Goal: Information Seeking & Learning: Learn about a topic

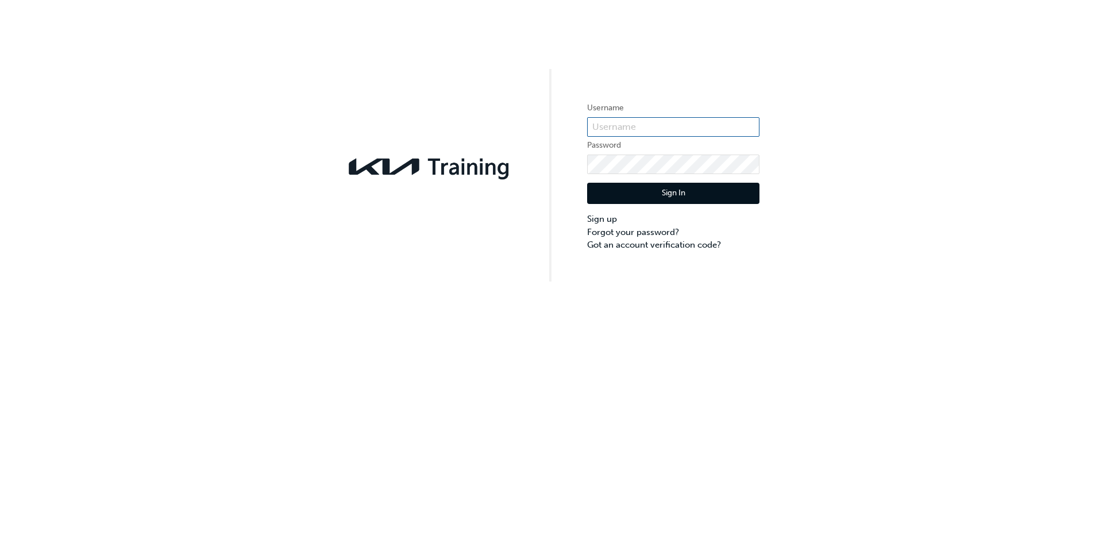
type input "KAU84001L4"
click at [648, 198] on button "Sign In" at bounding box center [673, 194] width 172 height 22
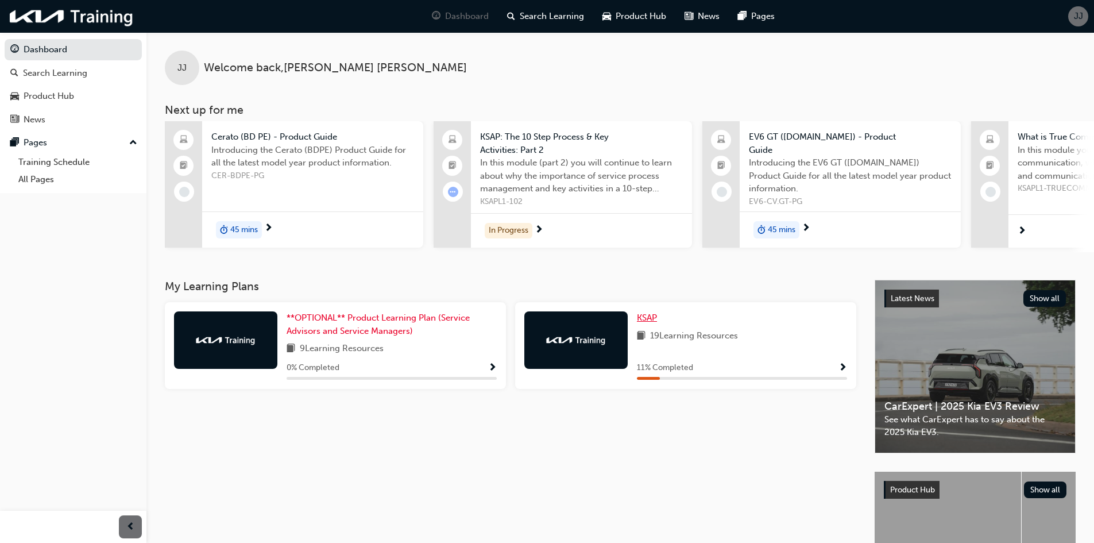
click at [641, 318] on span "KSAP" at bounding box center [647, 317] width 20 height 10
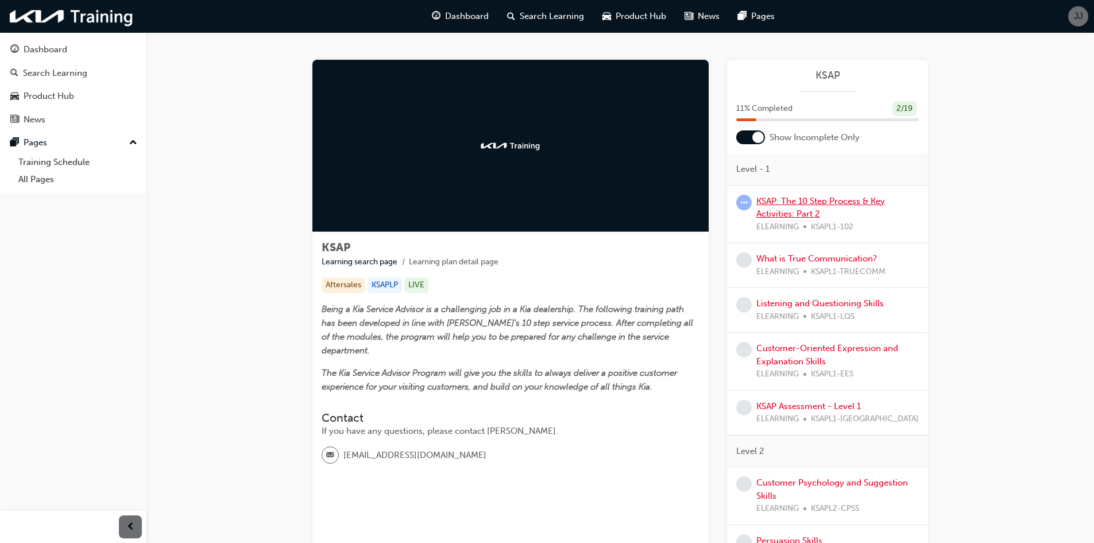
click at [778, 204] on link "KSAP: The 10 Step Process & Key Activities: Part 2" at bounding box center [820, 208] width 129 height 24
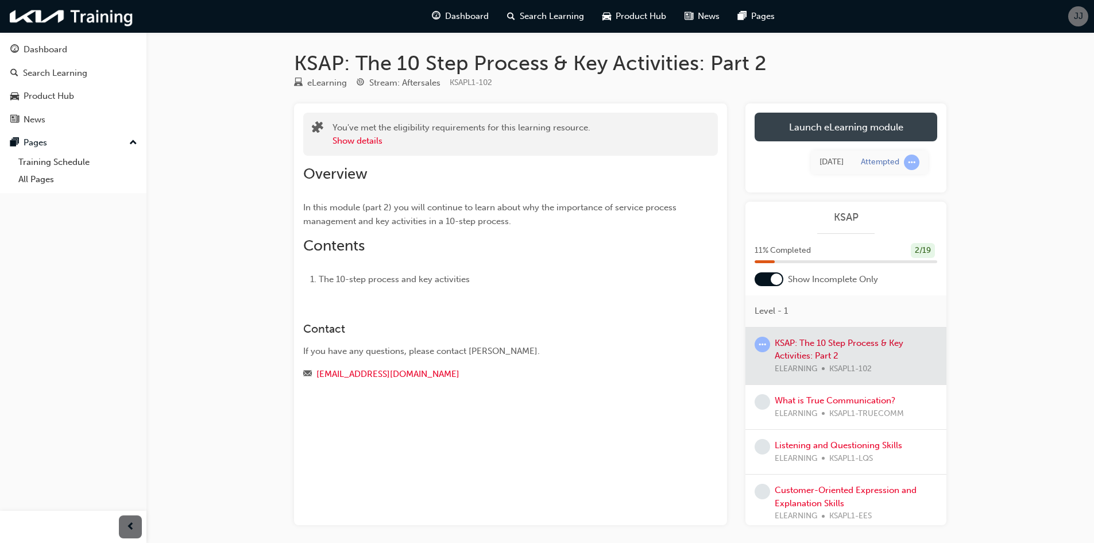
click at [827, 138] on link "Launch eLearning module" at bounding box center [846, 127] width 183 height 29
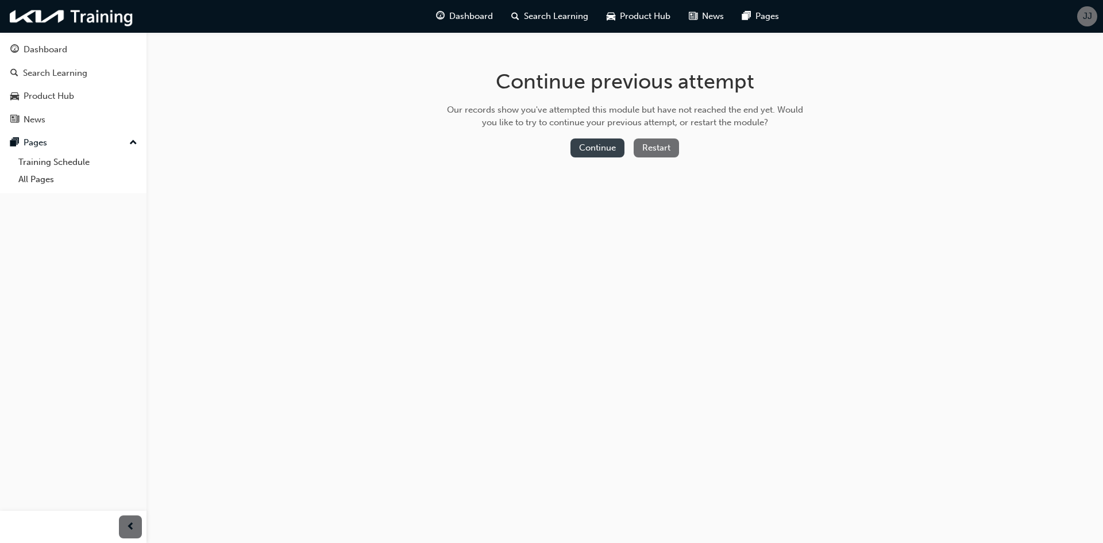
click at [586, 149] on button "Continue" at bounding box center [597, 147] width 54 height 19
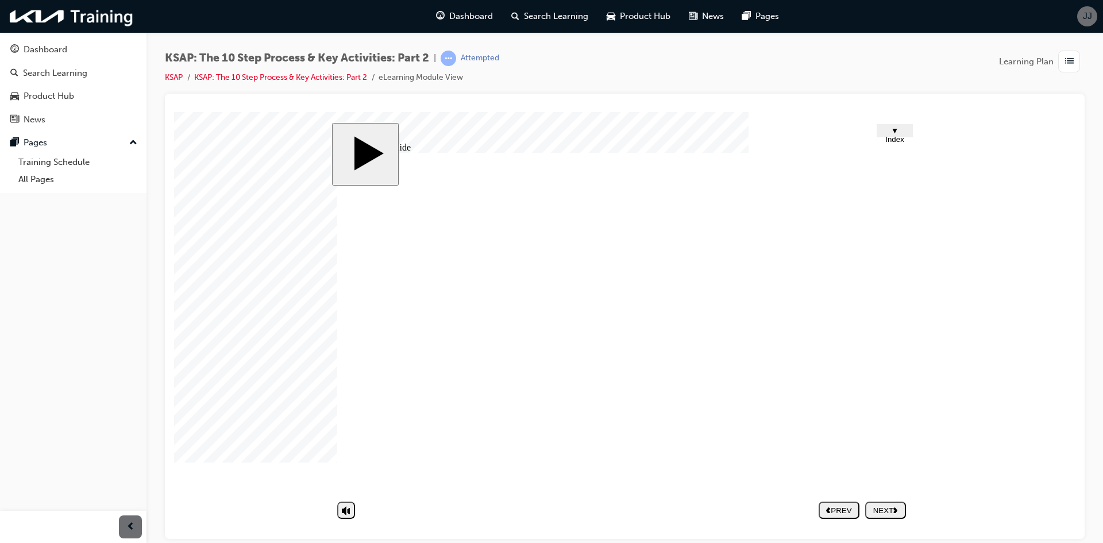
click at [887, 506] on div "NEXT" at bounding box center [886, 509] width 32 height 9
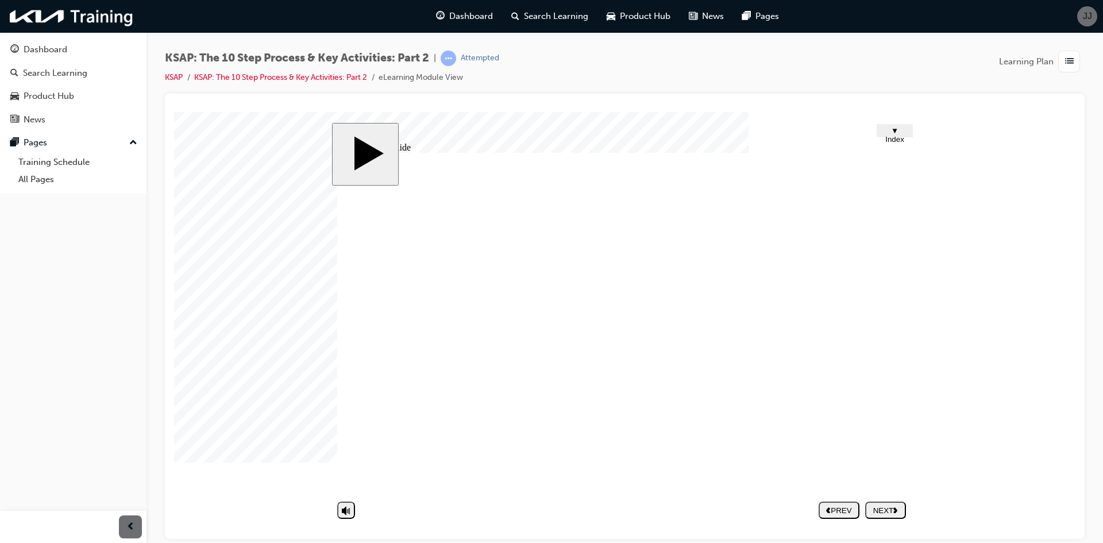
click at [884, 505] on div "NEXT" at bounding box center [886, 509] width 32 height 9
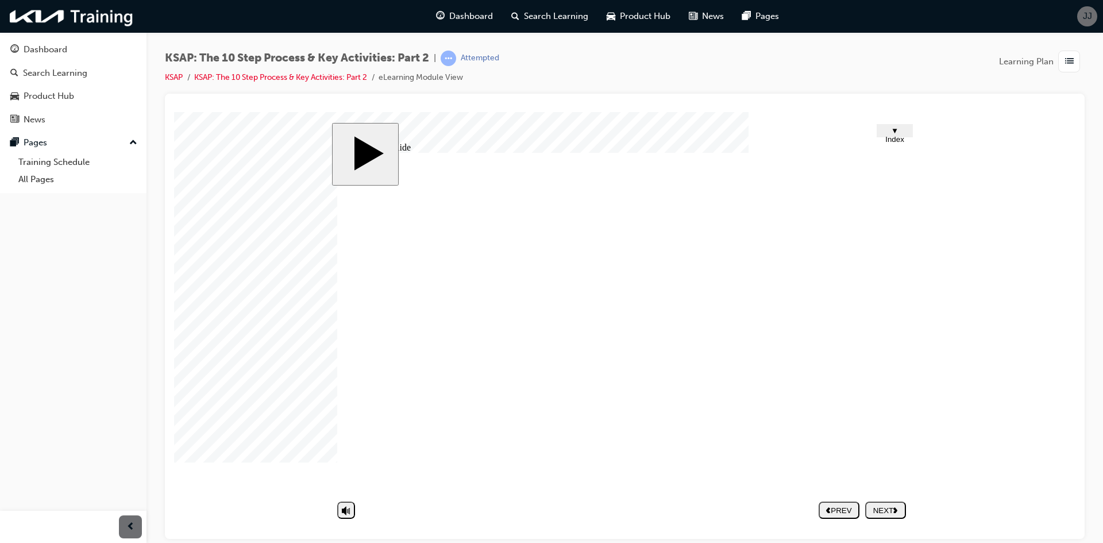
click at [876, 505] on div "NEXT" at bounding box center [886, 509] width 32 height 9
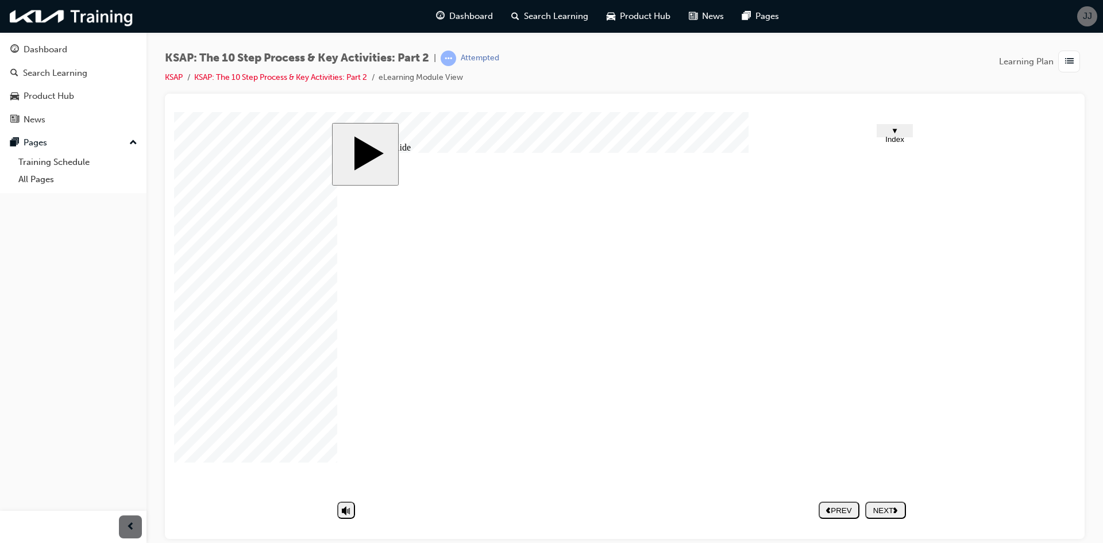
click at [857, 351] on div "Group 1 Round Same Side Corner 2 Round Same Side Corner 1 1 Inspect Outroed Wor…" at bounding box center [624, 327] width 574 height 350
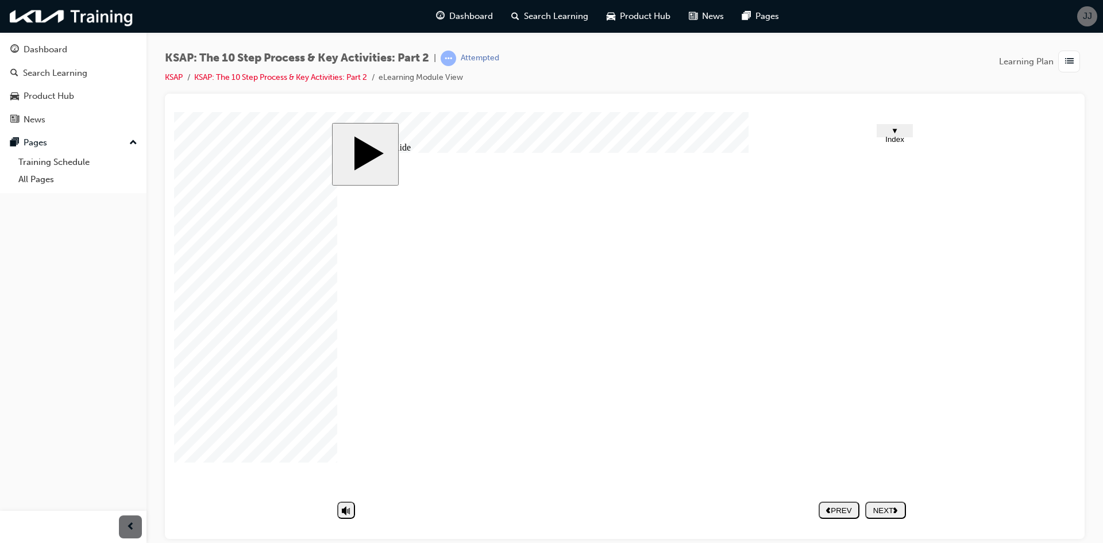
click at [883, 511] on div "NEXT" at bounding box center [886, 509] width 32 height 9
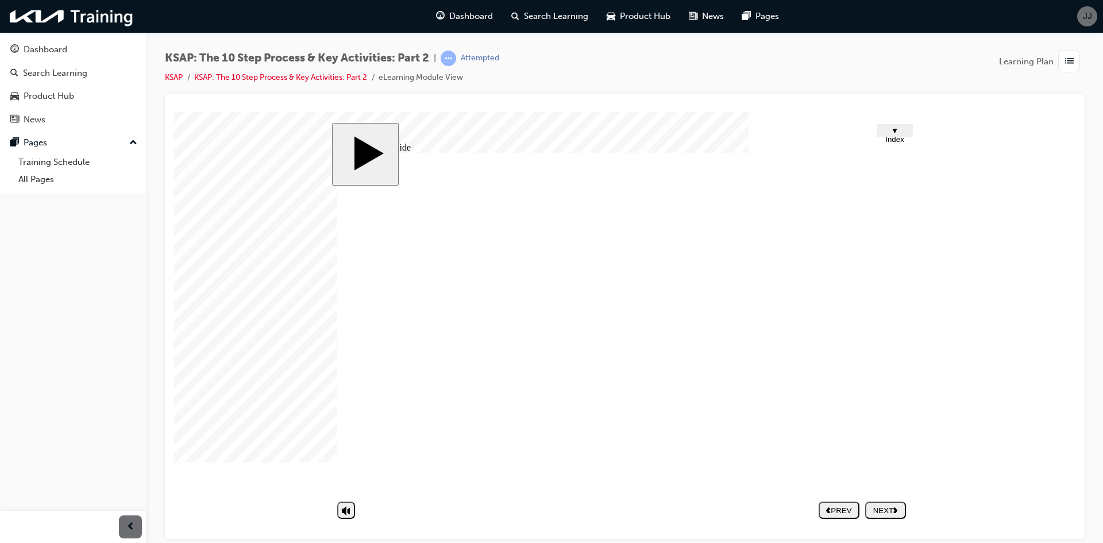
click at [876, 505] on div "NEXT" at bounding box center [886, 509] width 32 height 9
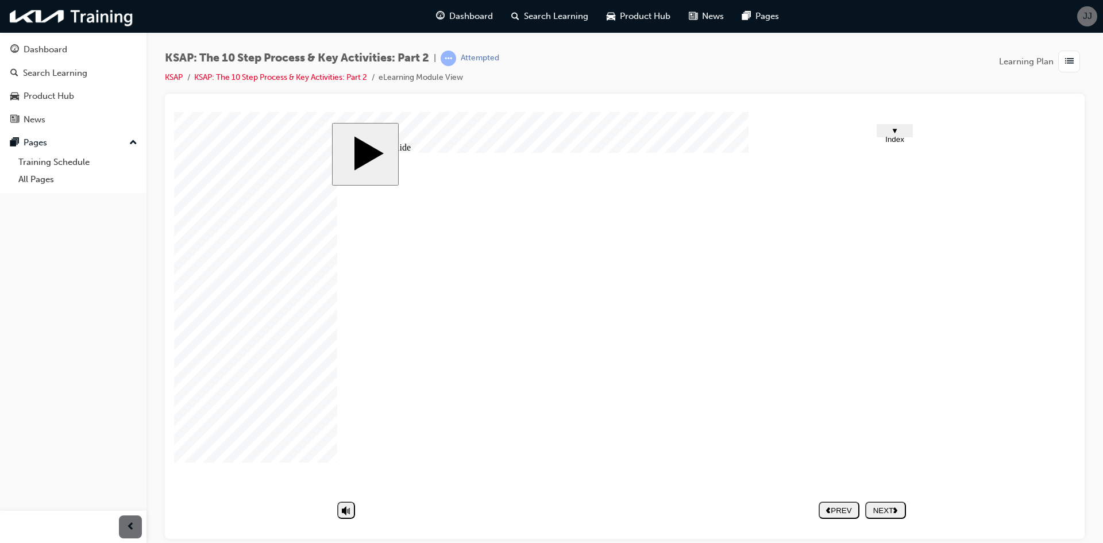
click at [882, 506] on div "NEXT" at bounding box center [886, 509] width 32 height 9
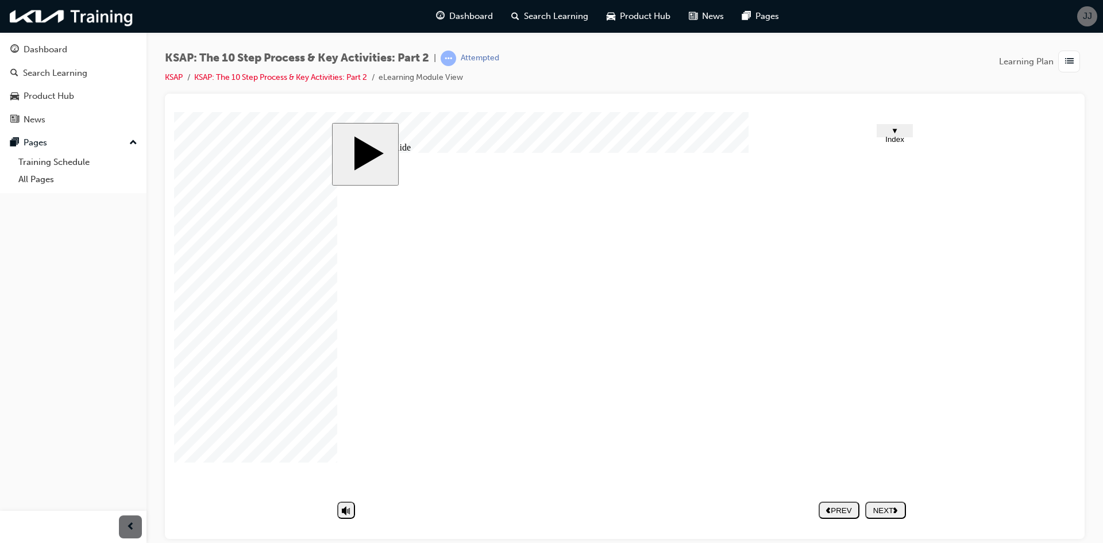
click at [886, 505] on nav "PREV NEXT SUBMIT" at bounding box center [861, 509] width 87 height 26
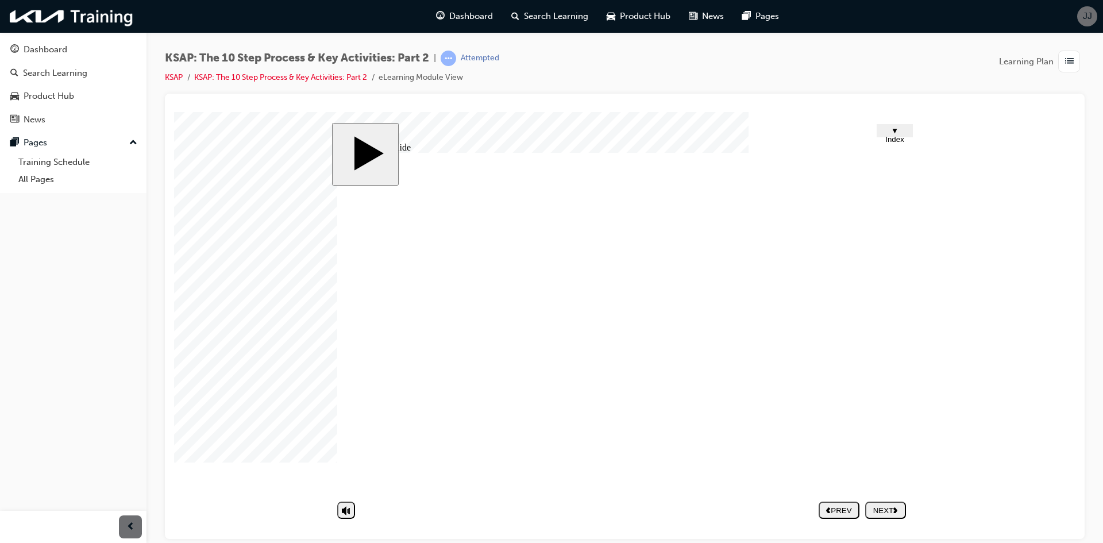
click at [897, 510] on polygon "next" at bounding box center [895, 510] width 4 height 6
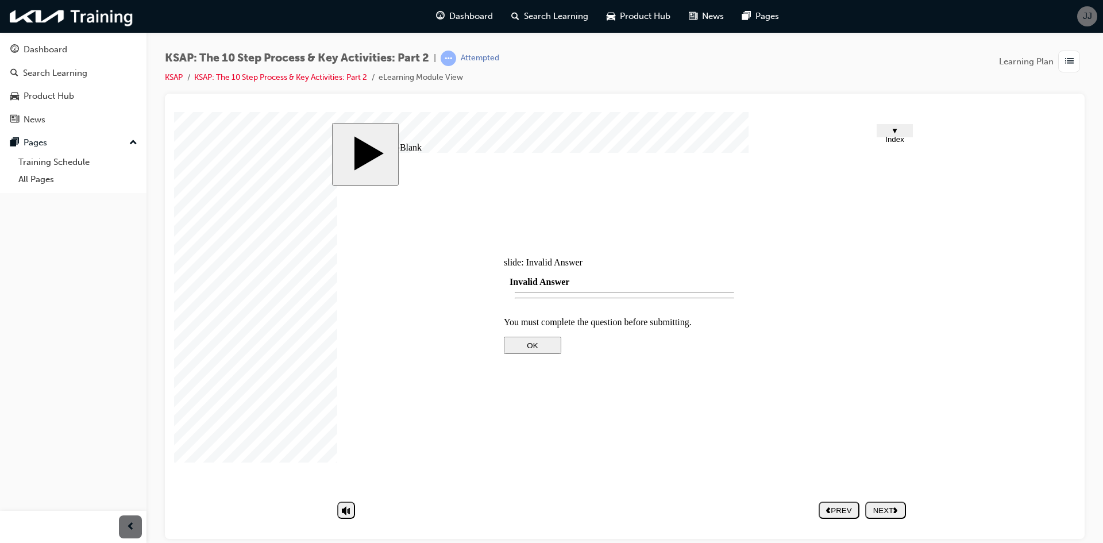
click at [654, 437] on div at bounding box center [624, 437] width 241 height 0
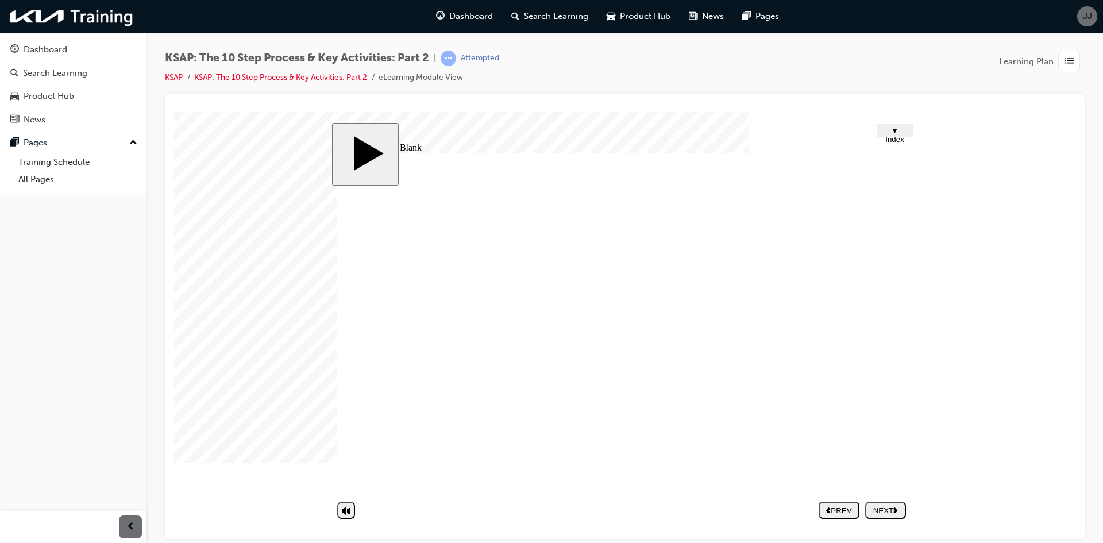
type textarea "c"
type textarea "ca"
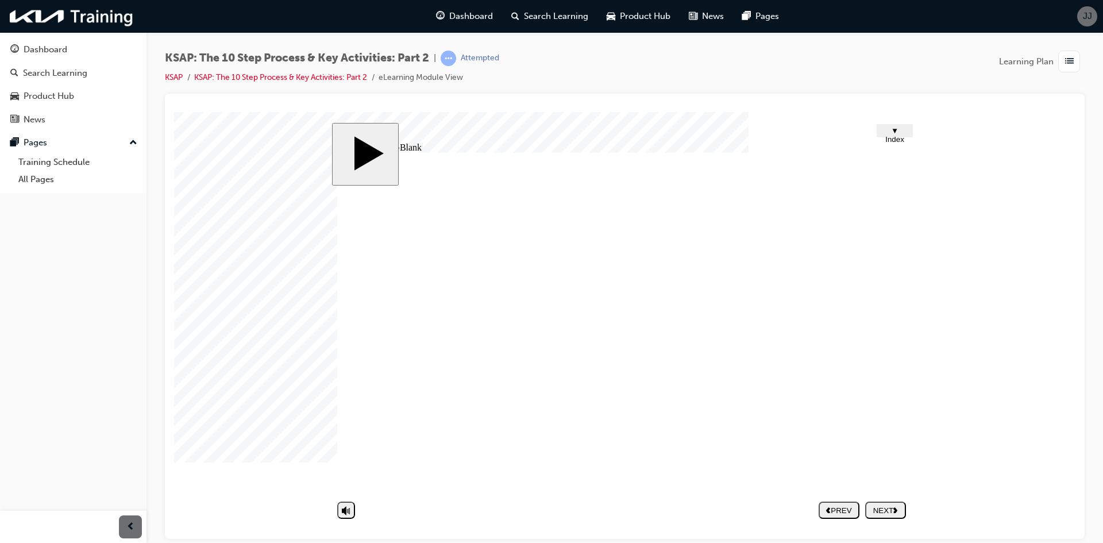
type textarea "cal"
type textarea "call"
type textarea "calls"
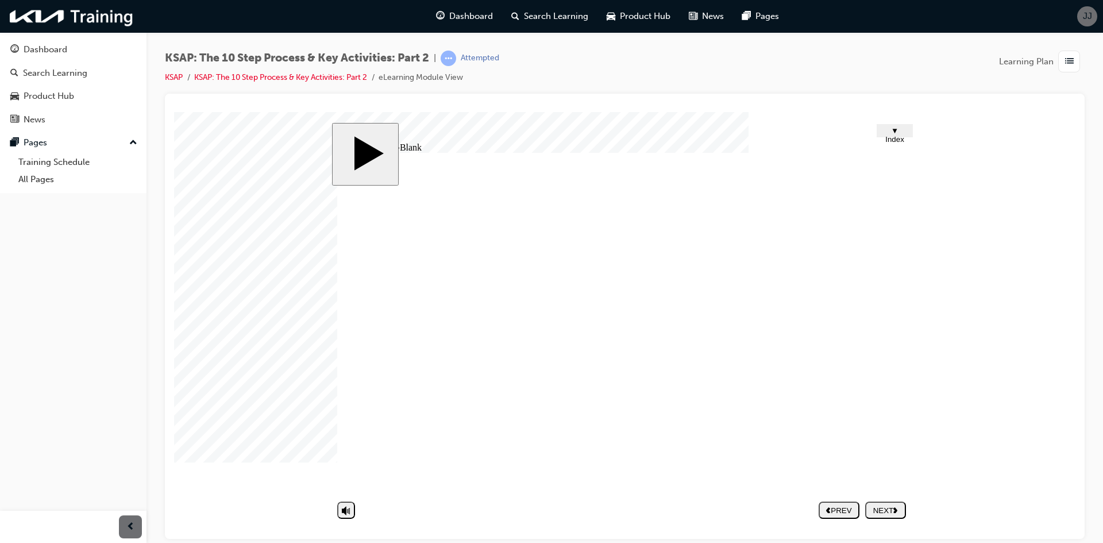
type textarea "calls"
type textarea "calls a"
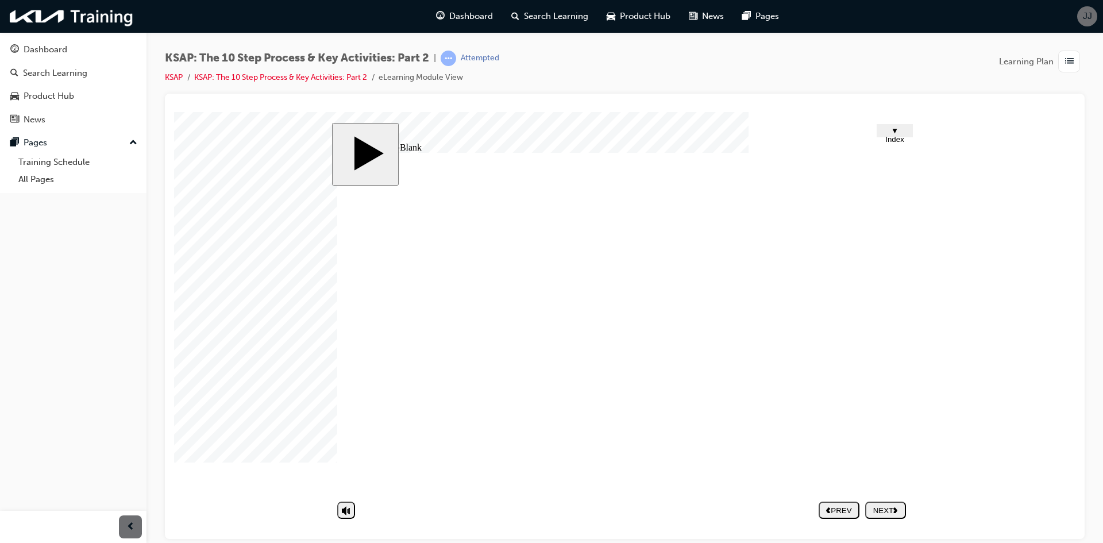
type textarea "calls an"
type textarea "calls and"
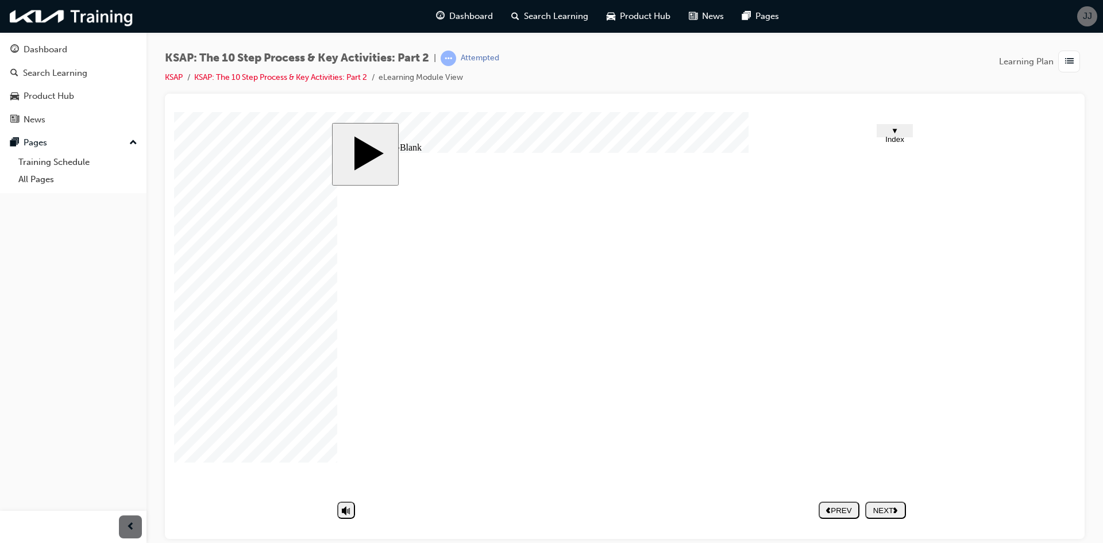
type textarea "calls and"
type textarea "calls and m"
type textarea "calls and me"
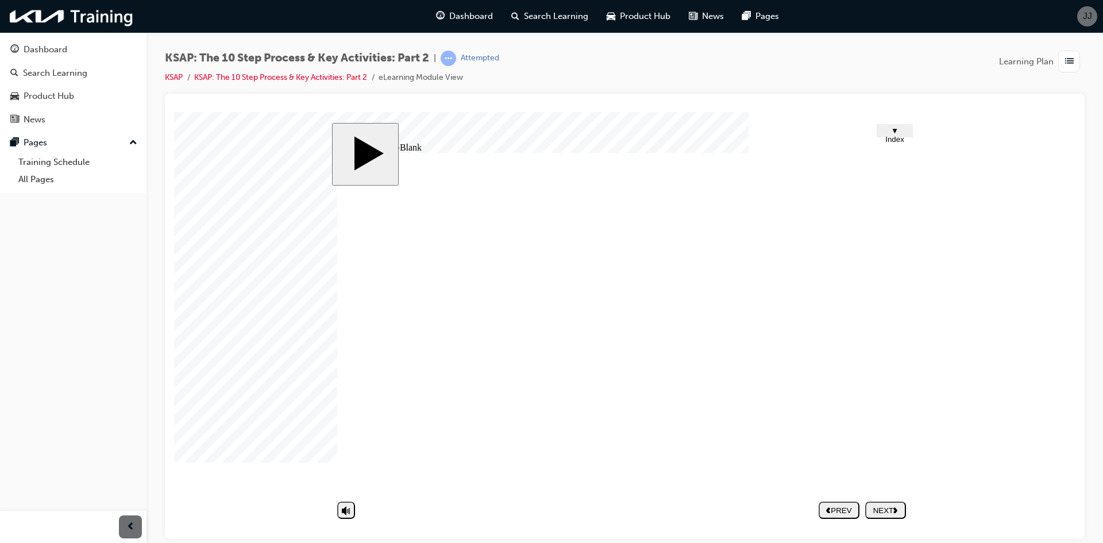
type textarea "calls and mes"
type textarea "calls and mess"
type textarea "calls and messa"
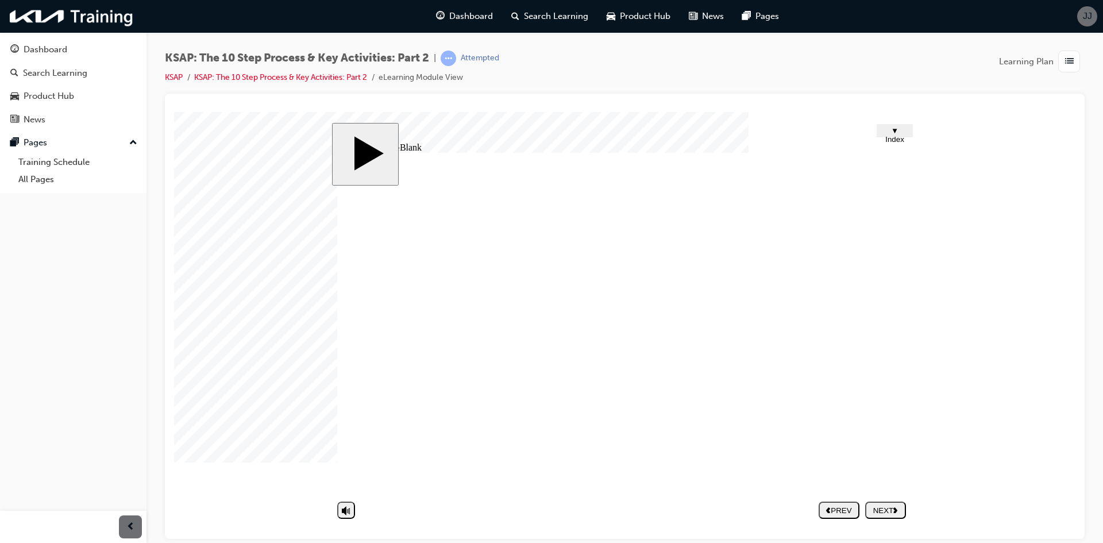
type textarea "calls and messa"
type textarea "calls and messag"
type textarea "calls and message"
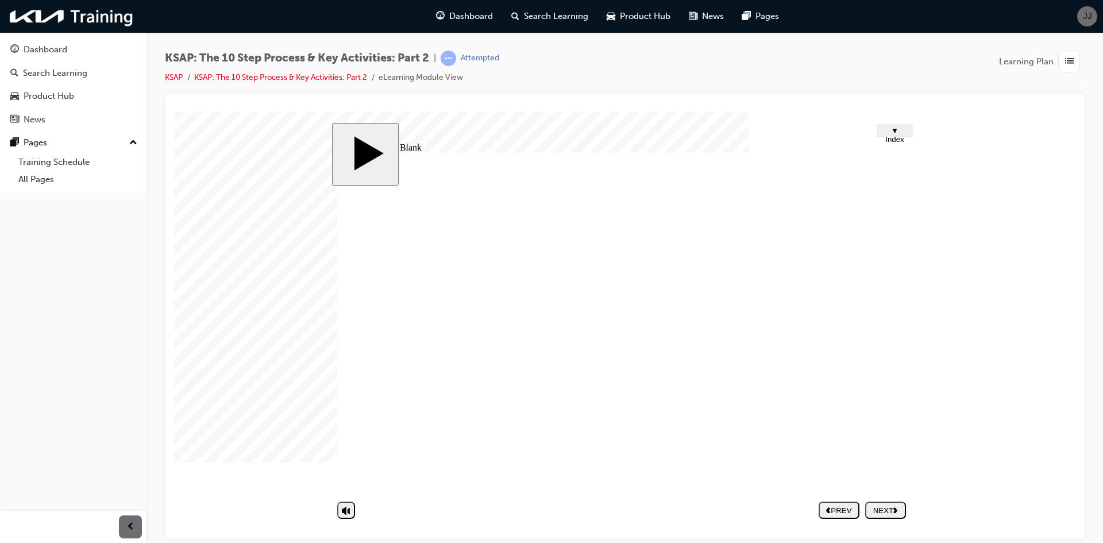
type textarea "calls and messages"
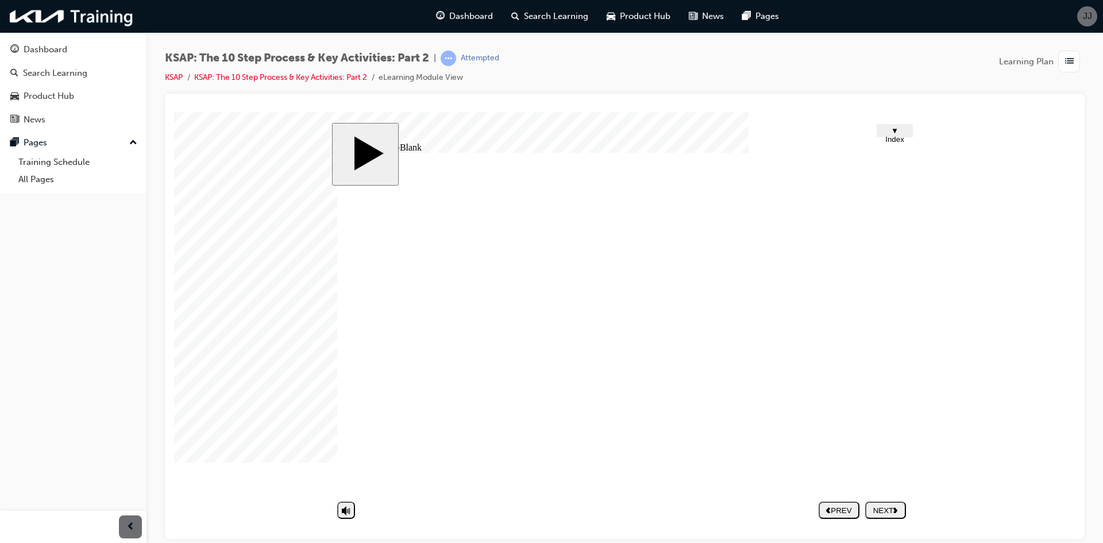
click at [675, 333] on div "Group 1 1 The 10-step Service Process & Key Activities(2) 1. Key Activities in …" at bounding box center [624, 327] width 574 height 350
type textarea "calls and messages"
drag, startPoint x: 674, startPoint y: 414, endPoint x: 418, endPoint y: 380, distance: 257.9
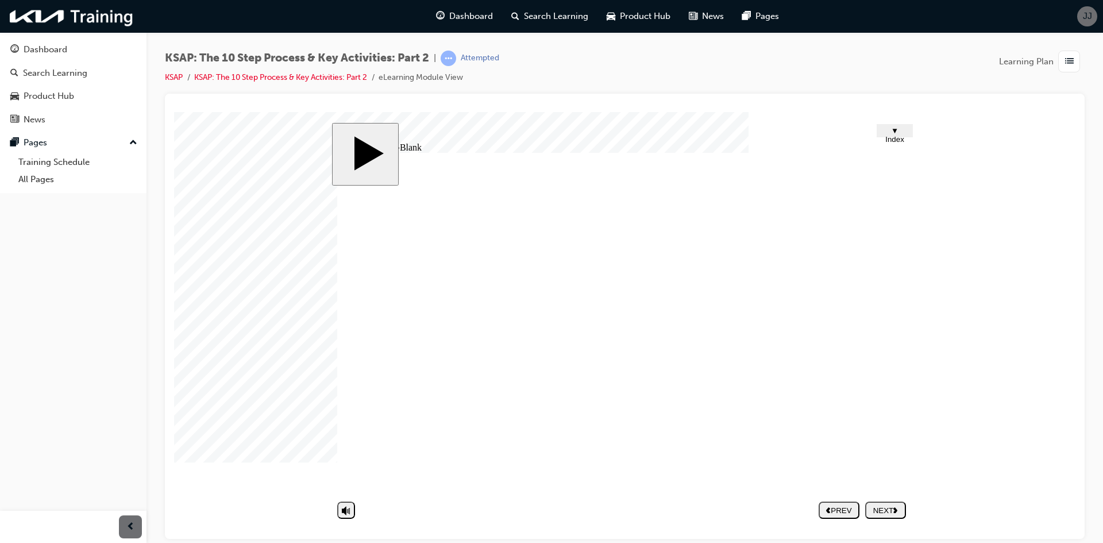
click at [418, 380] on div "Group 1 1 The 10-step Service Process & Key Activities(2) 1. Key Activities in …" at bounding box center [624, 327] width 574 height 350
drag, startPoint x: 520, startPoint y: 391, endPoint x: 342, endPoint y: 376, distance: 178.1
click at [342, 376] on div "Group 1 1 The 10-step Service Process & Key Activities(2) 1. Key Activities in …" at bounding box center [624, 327] width 574 height 350
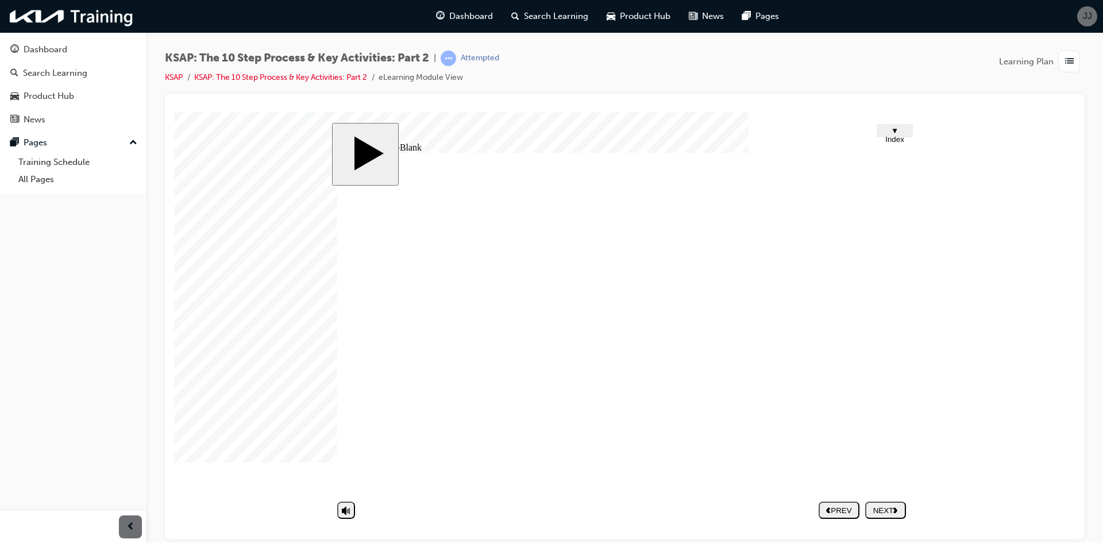
drag, startPoint x: 660, startPoint y: 409, endPoint x: 499, endPoint y: 398, distance: 162.4
type textarea "b"
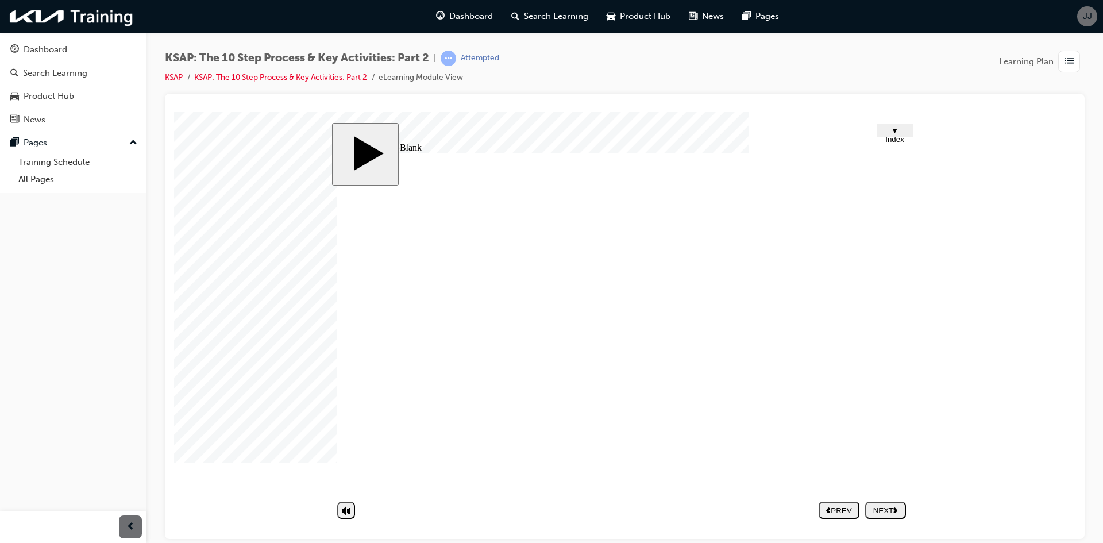
type textarea "b"
type textarea "bo"
type textarea "book"
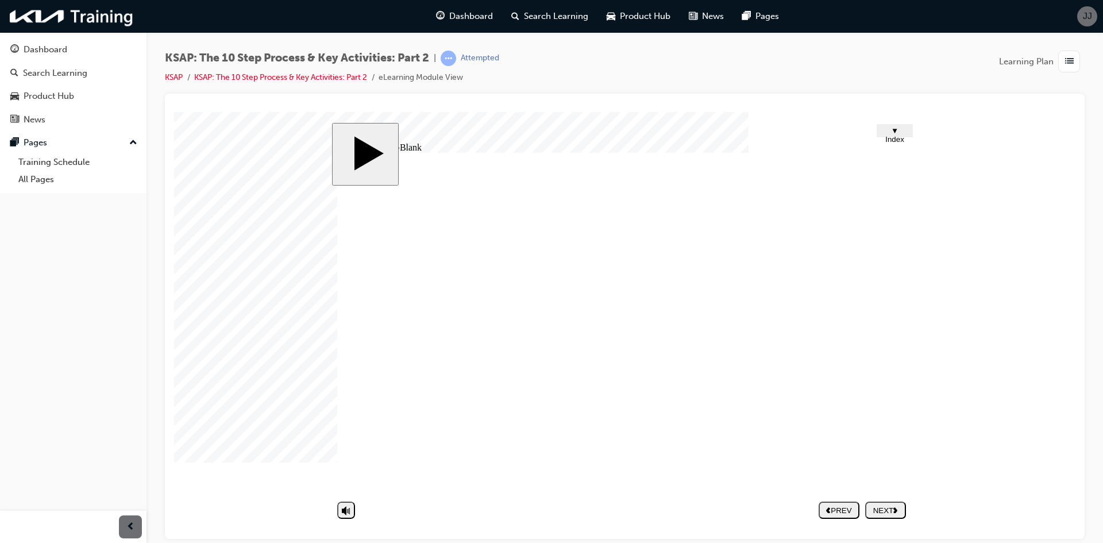
type textarea "book"
type textarea "book n"
type textarea "book ne"
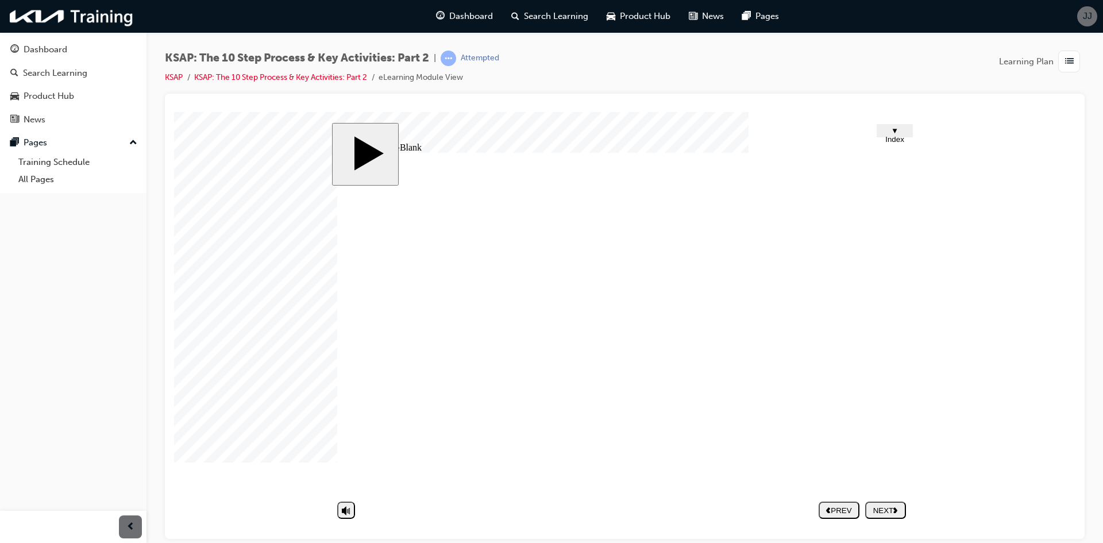
type textarea "book ne"
type textarea "book nex"
type textarea "book next"
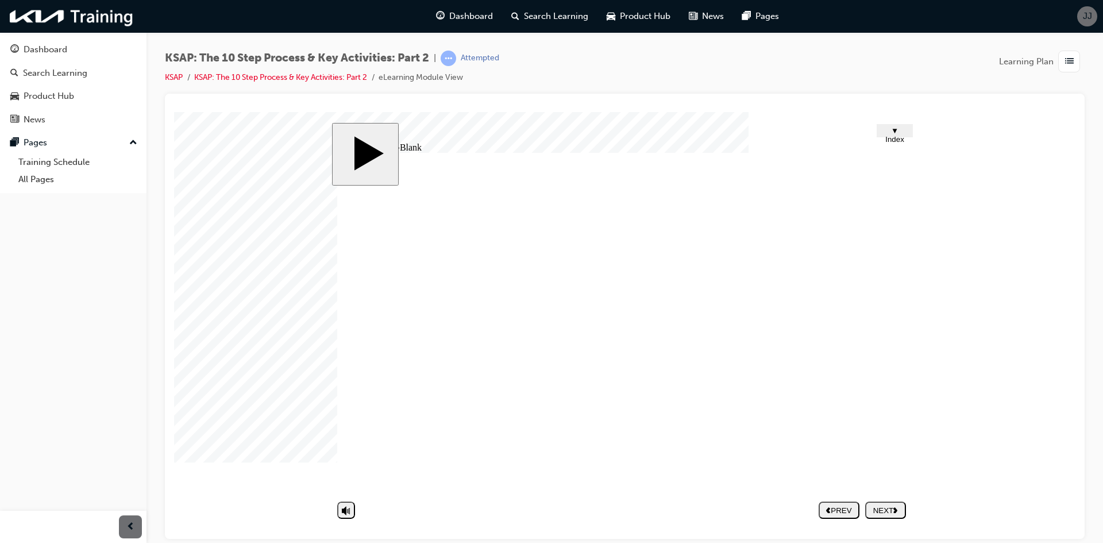
type textarea "book next"
type textarea "book next a"
type textarea "book next ap"
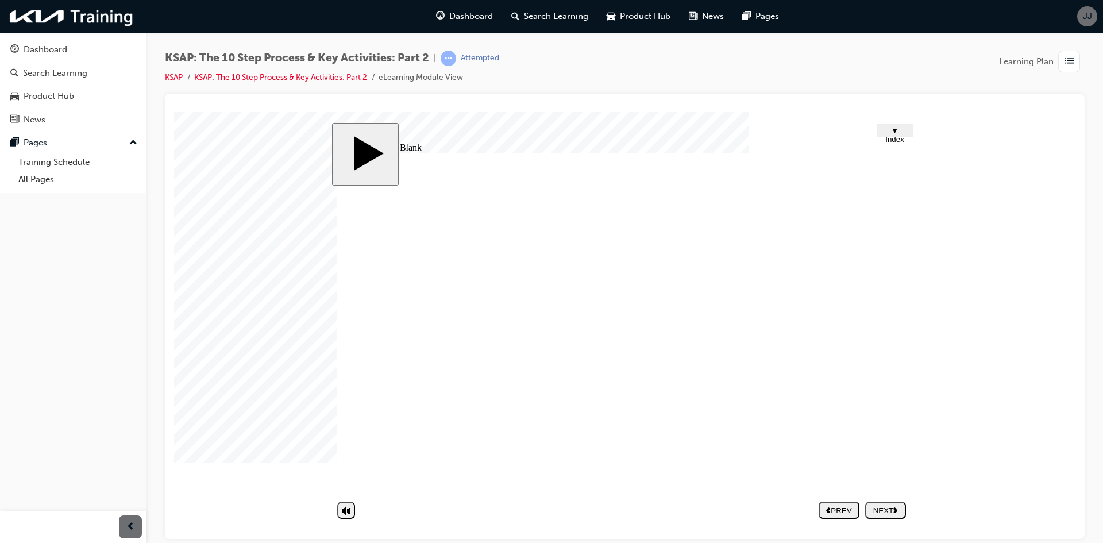
type textarea "book next ap"
type textarea "book next app"
type textarea "book next appo"
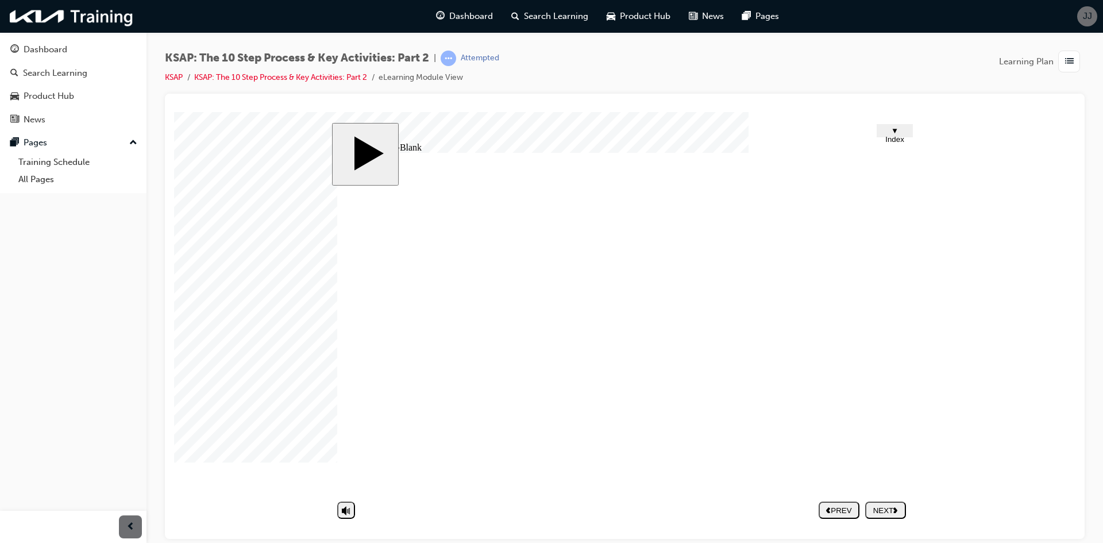
type textarea "book next appoi"
type textarea "book next appoit"
type textarea "book next appoi"
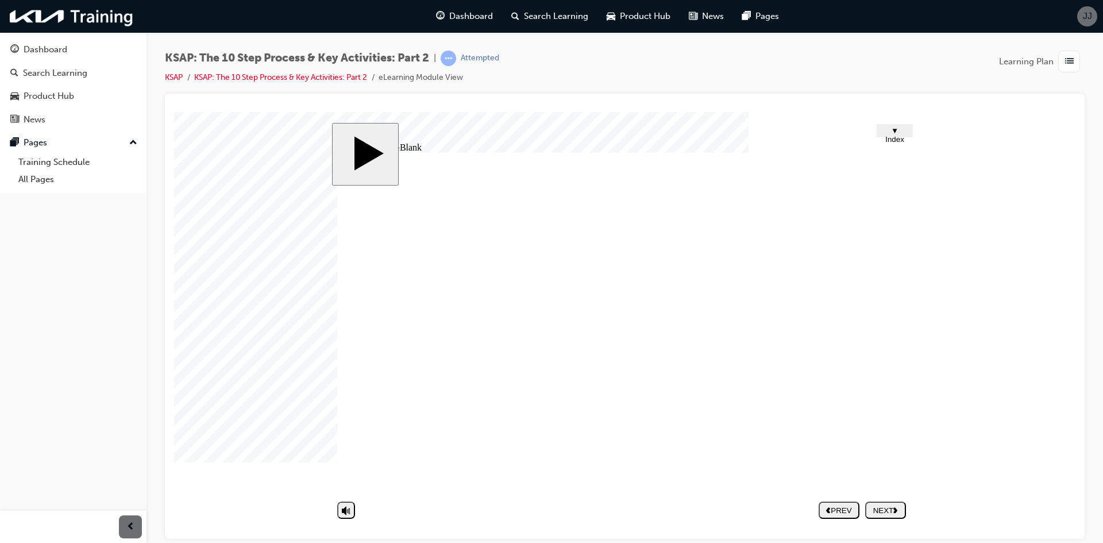
type textarea "book next appoi"
type textarea "book next appoin"
type textarea "book next appoint"
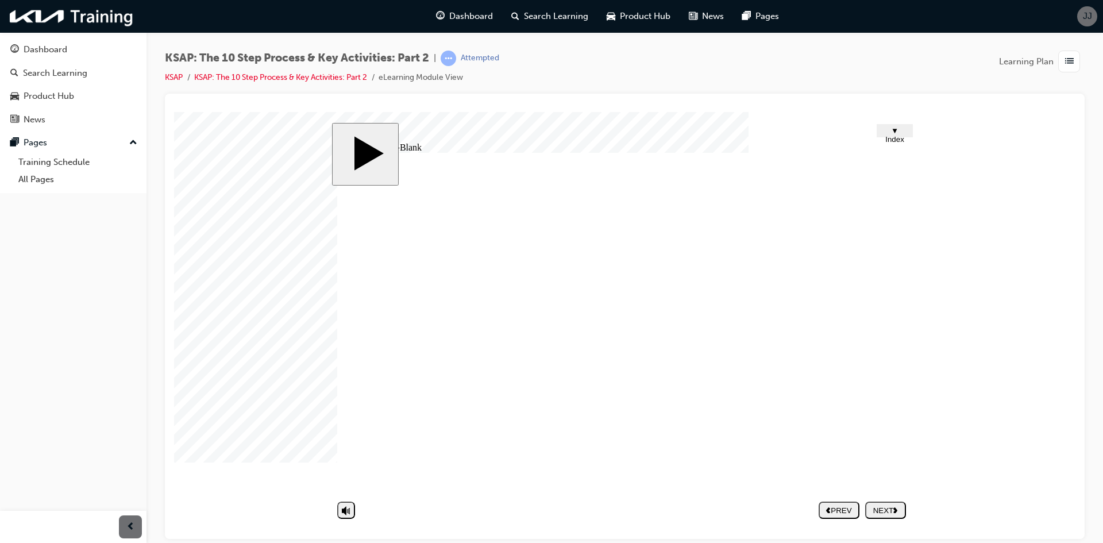
type textarea "book next appointm"
type textarea "book next appointme"
type textarea "book next appointmen"
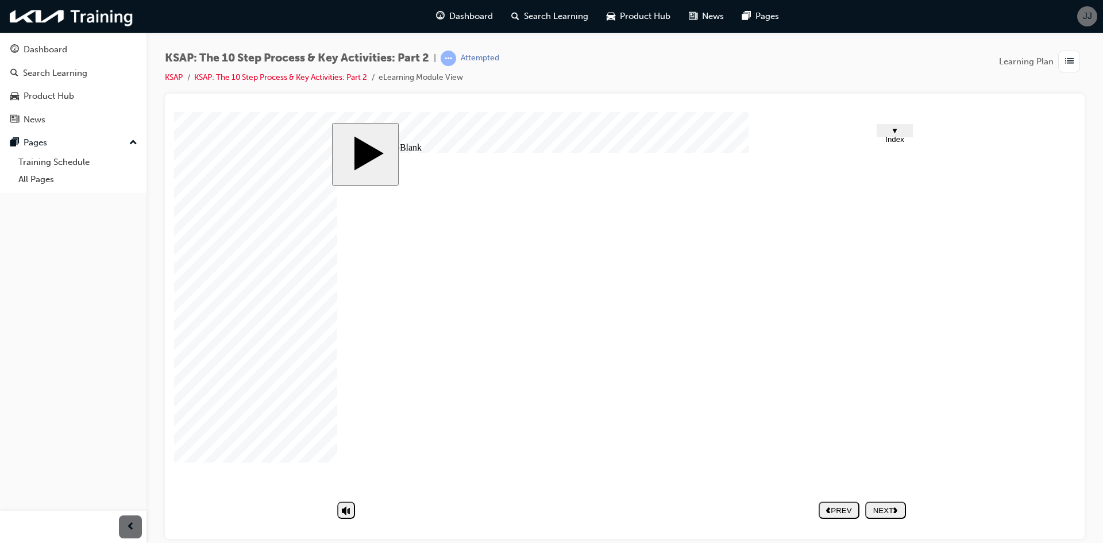
type textarea "book next appointmen"
type textarea "book next appointment"
type textarea "book next appointments"
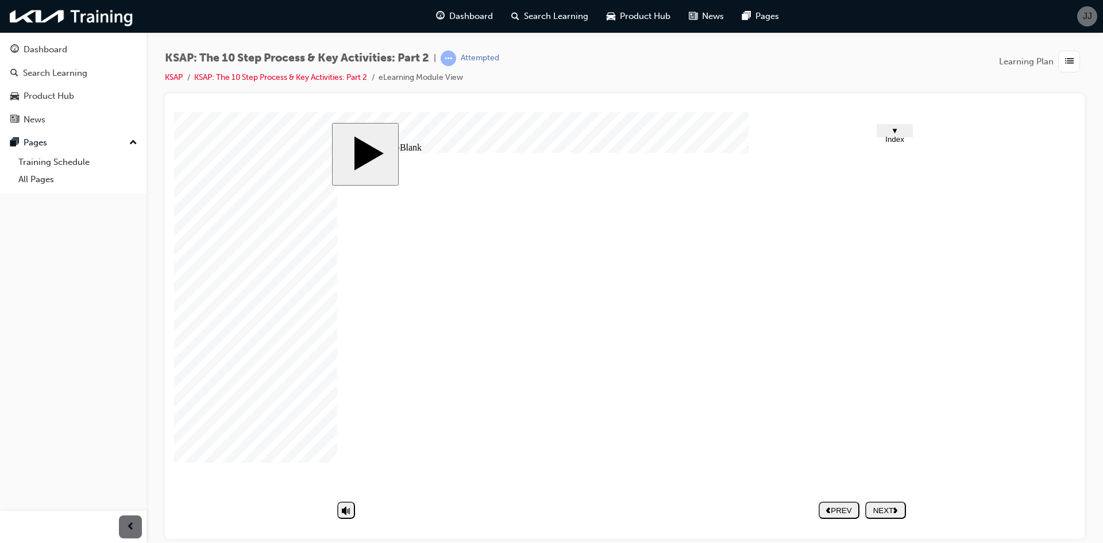
type textarea "book next appointments"
type textarea "book next appointments b"
type textarea "book next appointments by"
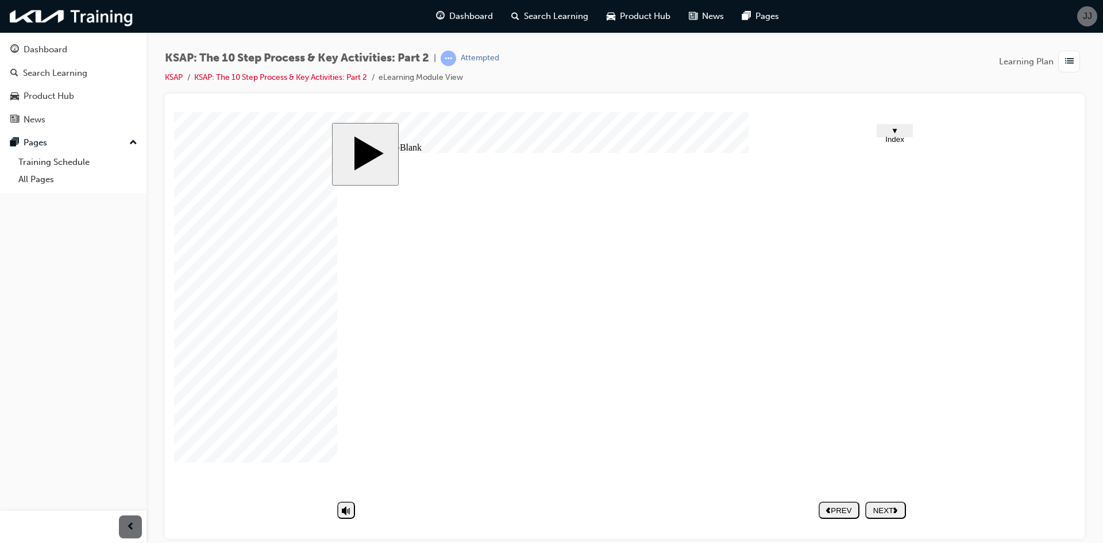
type textarea "book next appointments by"
type textarea "book next appointments by u"
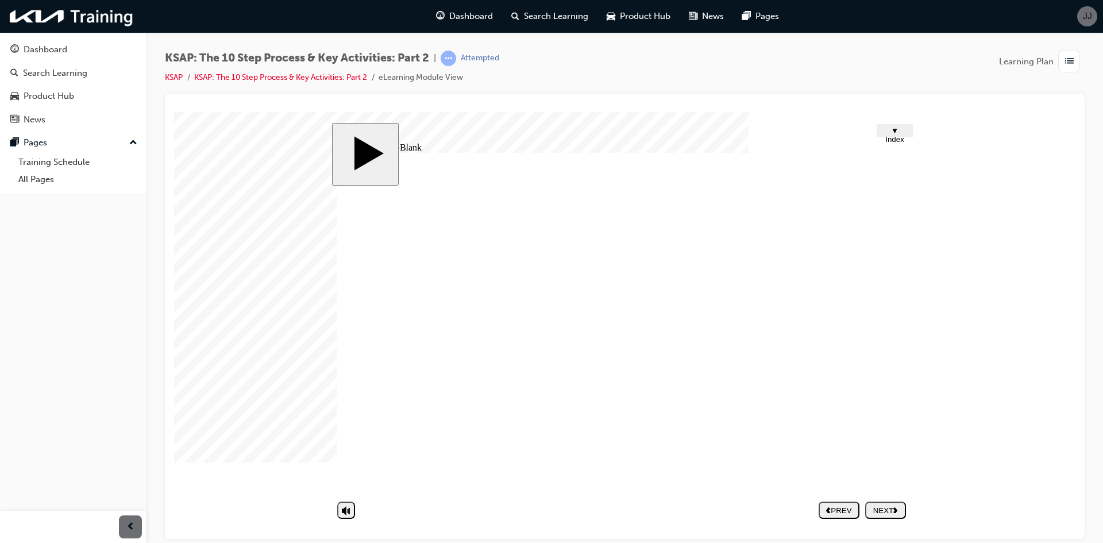
type textarea "book next appointments by us"
type textarea "book next appointments by usi"
type textarea "book next appointments by usin"
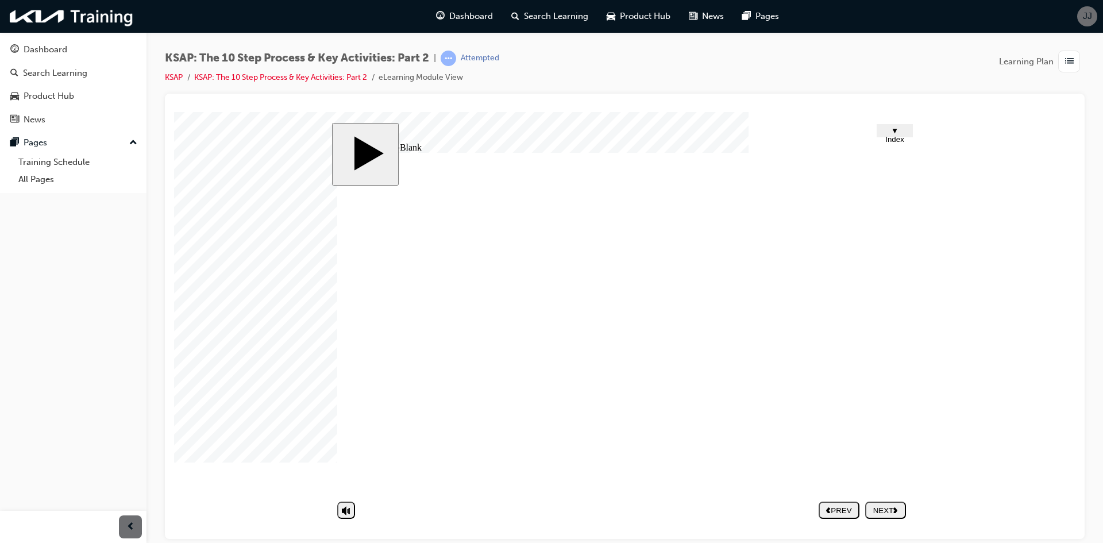
type textarea "book next appointments by usin"
type textarea "book next appointments by using"
type textarea "book next appointments by [PERSON_NAME]"
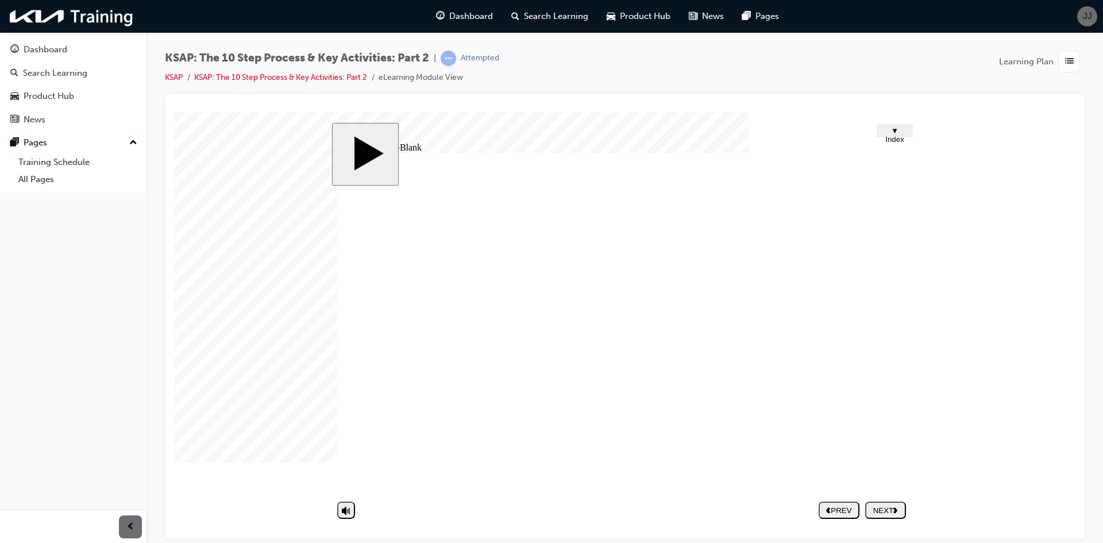
type textarea "book next appointments by [PERSON_NAME]"
type textarea "book next appointments by usingi c"
type textarea "book next appointments by usingi cu"
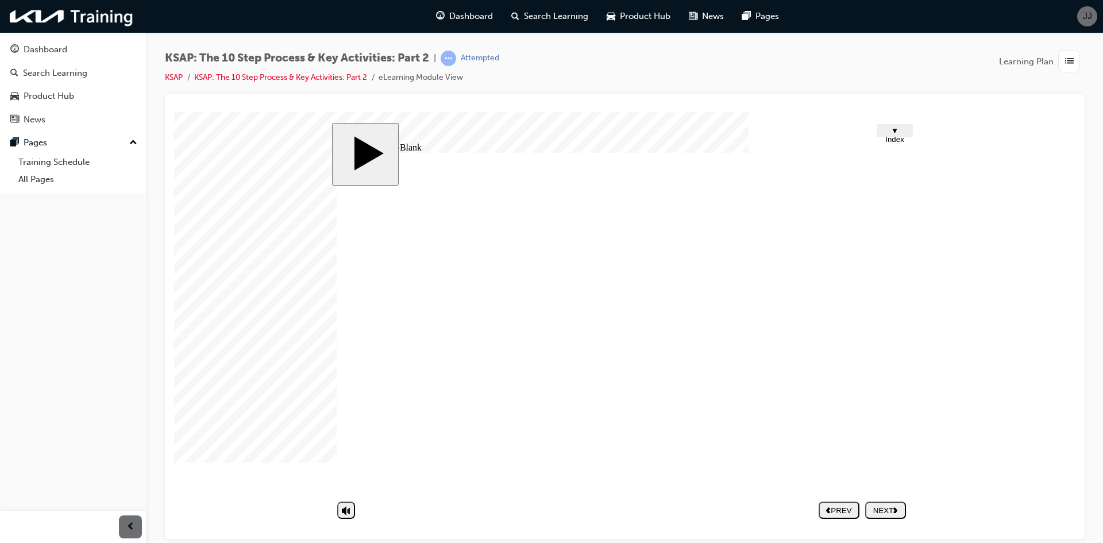
type textarea "book next appointments by usingi cu"
type textarea "book next appointments by usingi cus"
type textarea "book next appointments by usingi cust"
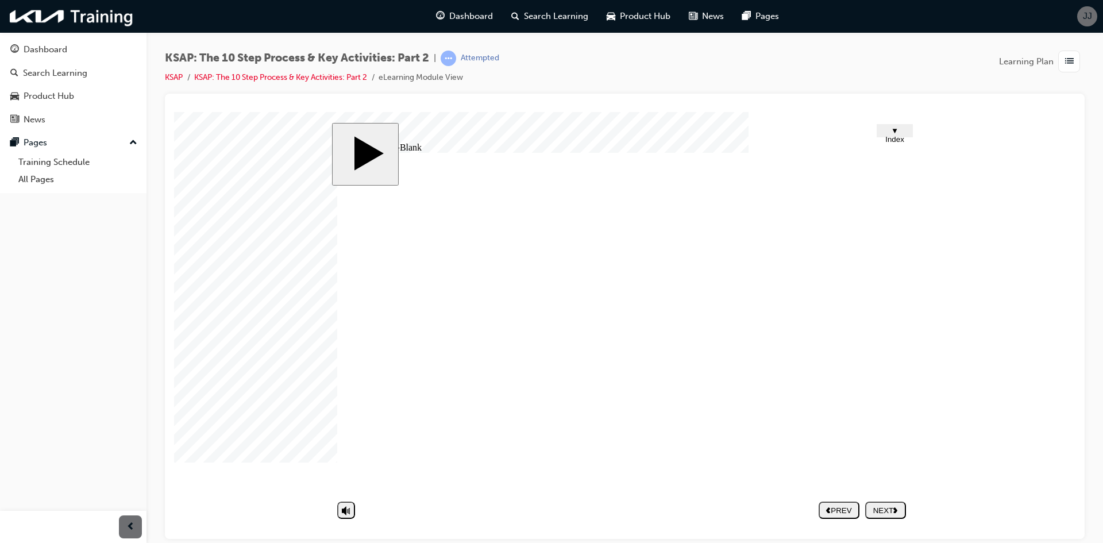
type textarea "book next appointments by usingi custo"
type textarea "book next appointments by usingi custom"
type textarea "book next appointments by usingi custome"
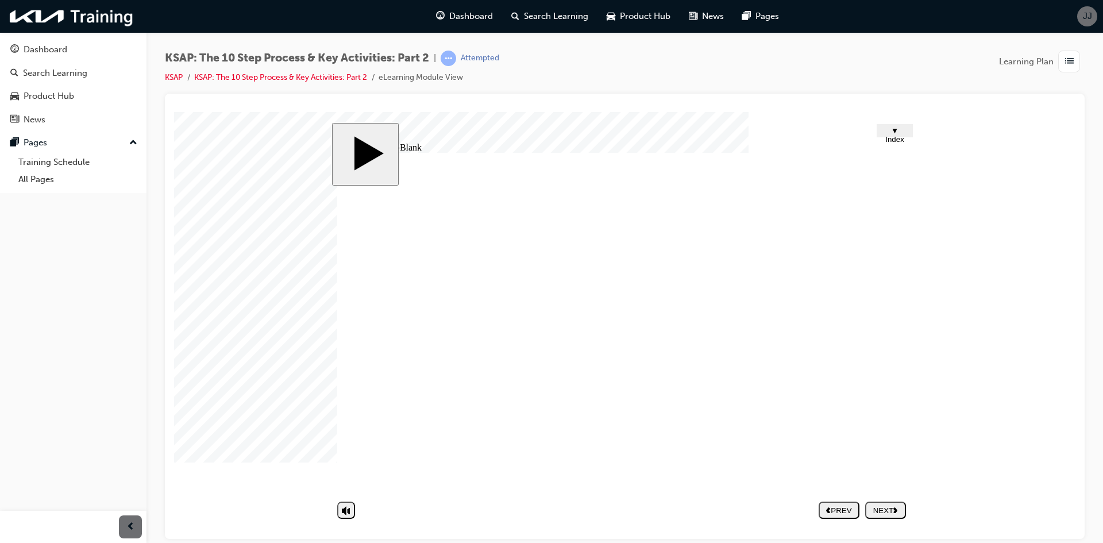
type textarea "book next appointments by usingi custome"
type textarea "book next appointments by usingi customer"
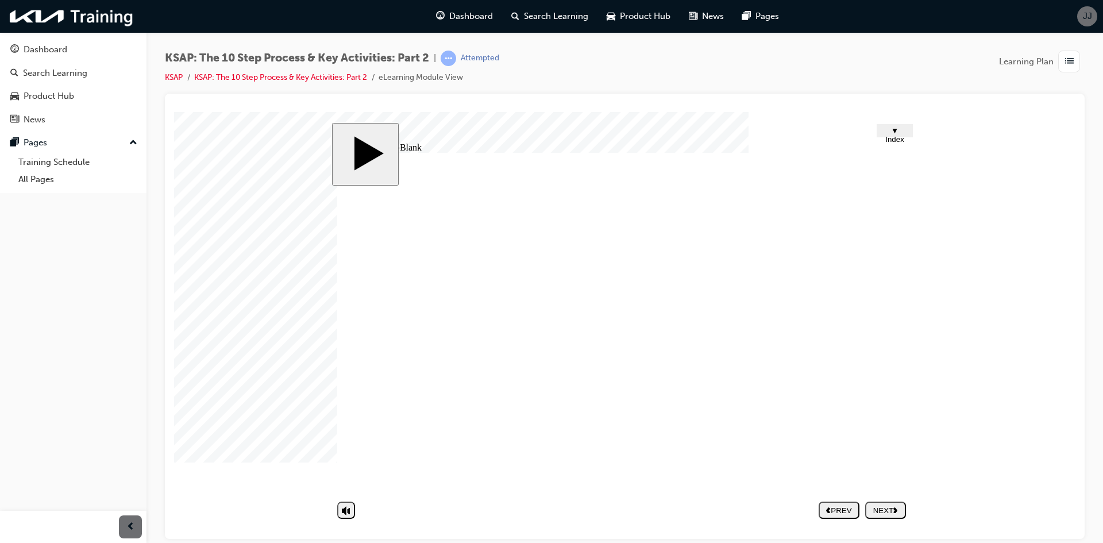
type textarea "book next appointments by usingi customer"
type textarea "book next appointments by usingi customer d"
type textarea "book next appointments by usingi customer da"
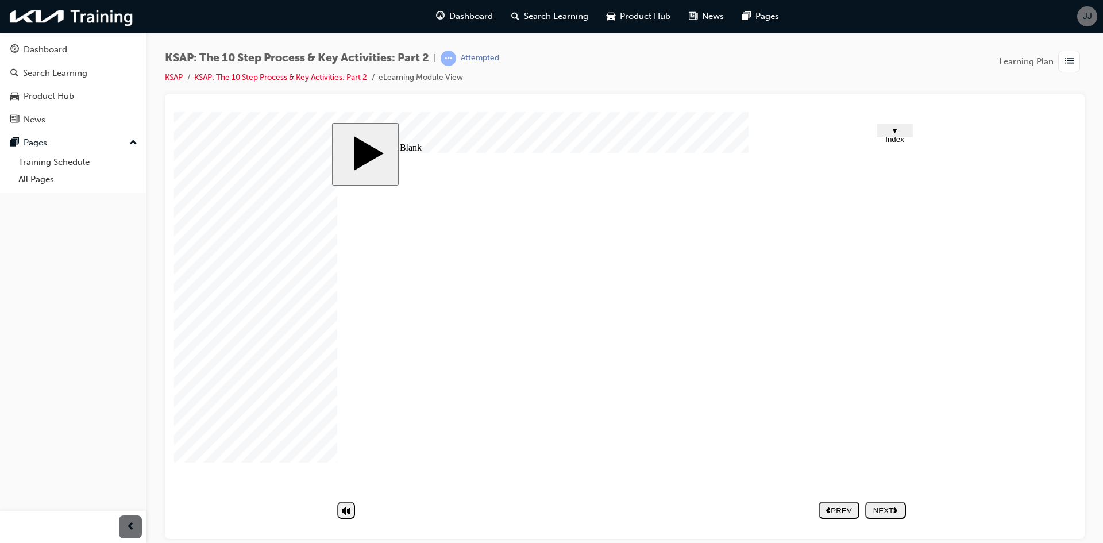
type textarea "book next appointments by usingi customer d"
type textarea "book next appointments by usingi customer"
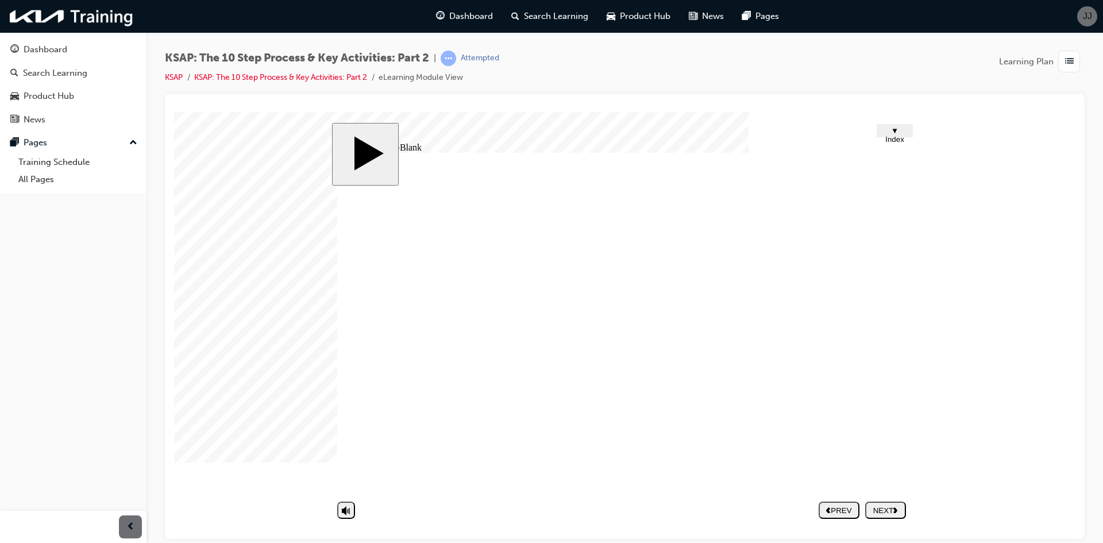
type textarea "book next appointments by usingi customer"
type textarea "book next appointments by usingi custome"
type textarea "book next appointments by usingi custom"
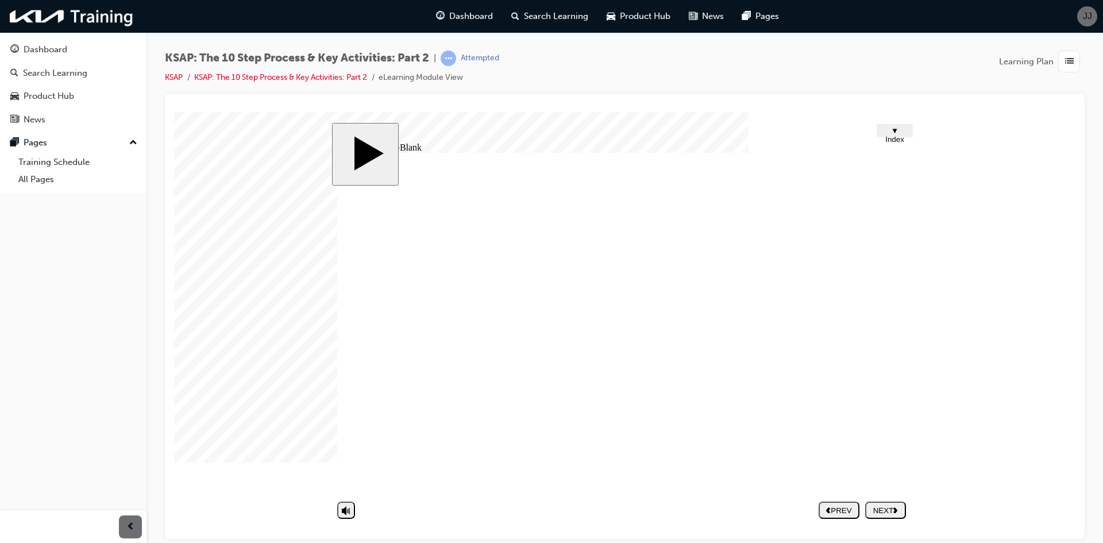
type textarea "book next appointments by usingi custo"
type textarea "book next appointments by usingi cust"
type textarea "book next appointments by usingi cus"
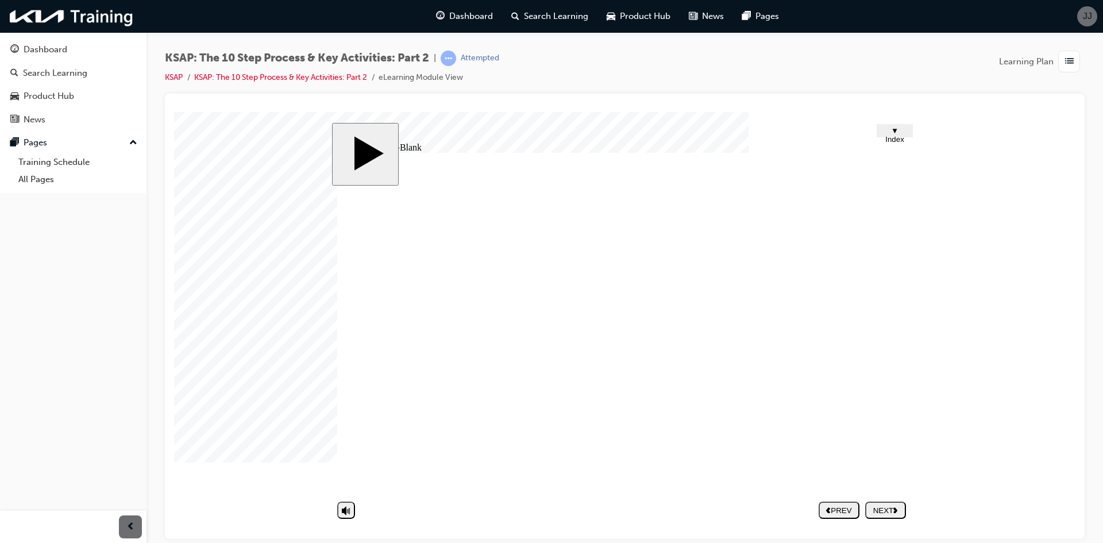
type textarea "book next appointments by usingi cus"
type textarea "book next appointments by usingi cu"
type textarea "book next appointments by usingi c"
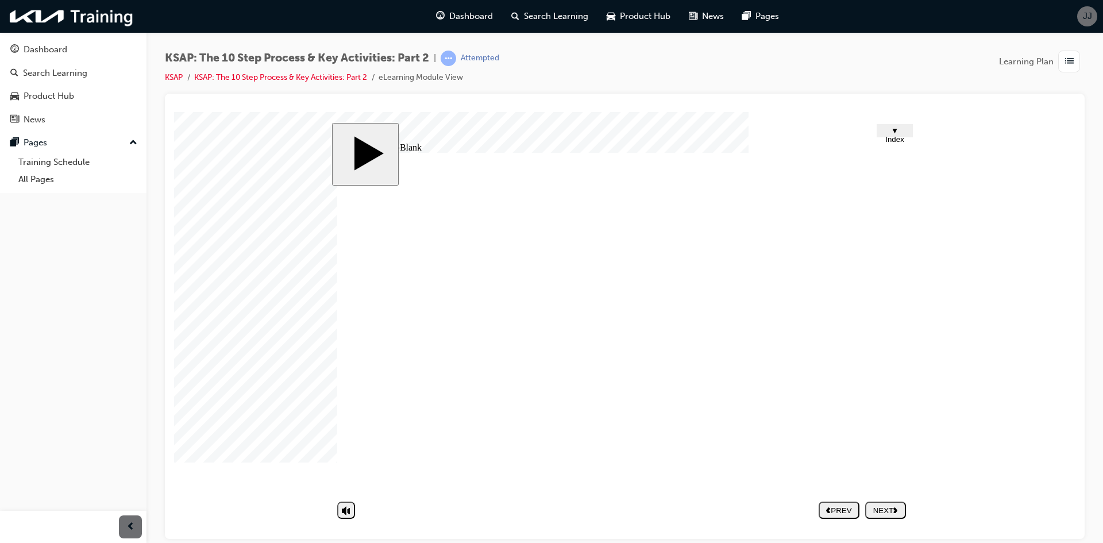
type textarea "book next appointments by usingi c"
type textarea "book next appointments by [PERSON_NAME]"
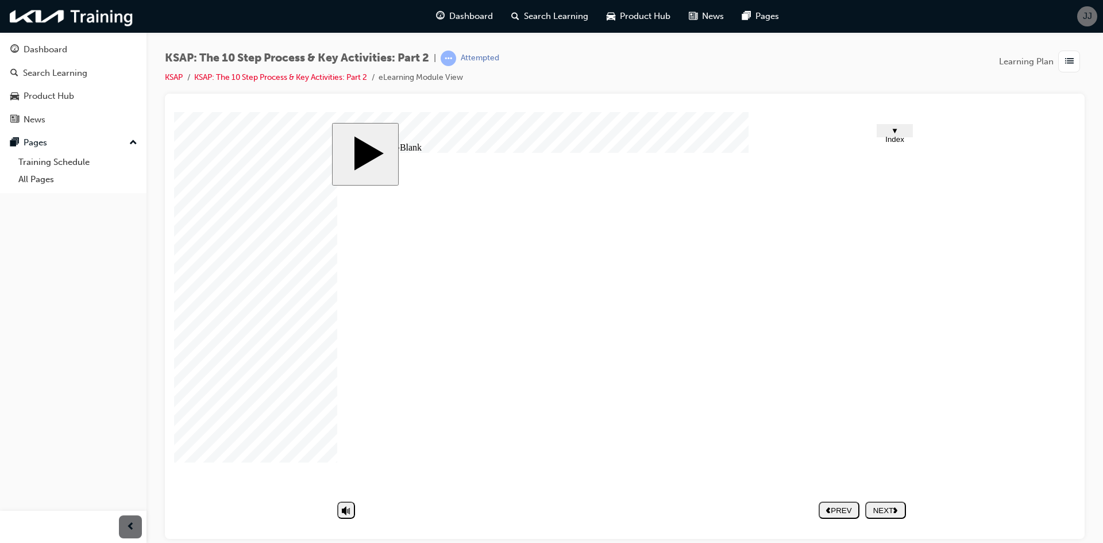
type textarea "book next appointments by using"
type textarea "book next appointments by usin"
type textarea "book next appointments by usi"
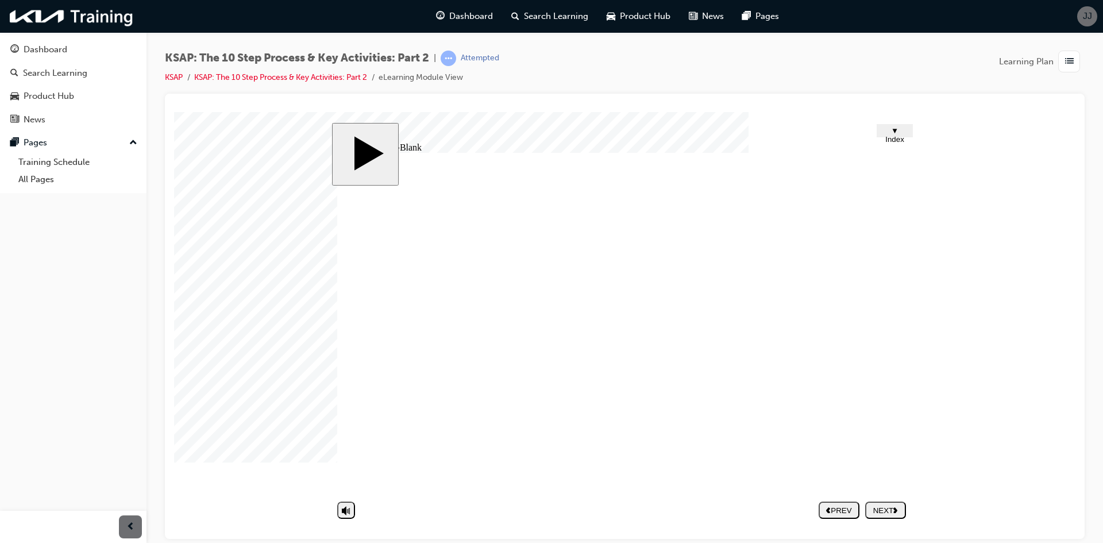
type textarea "book next appointments by usi"
type textarea "book next appointments by us"
type textarea "book next appointments by u"
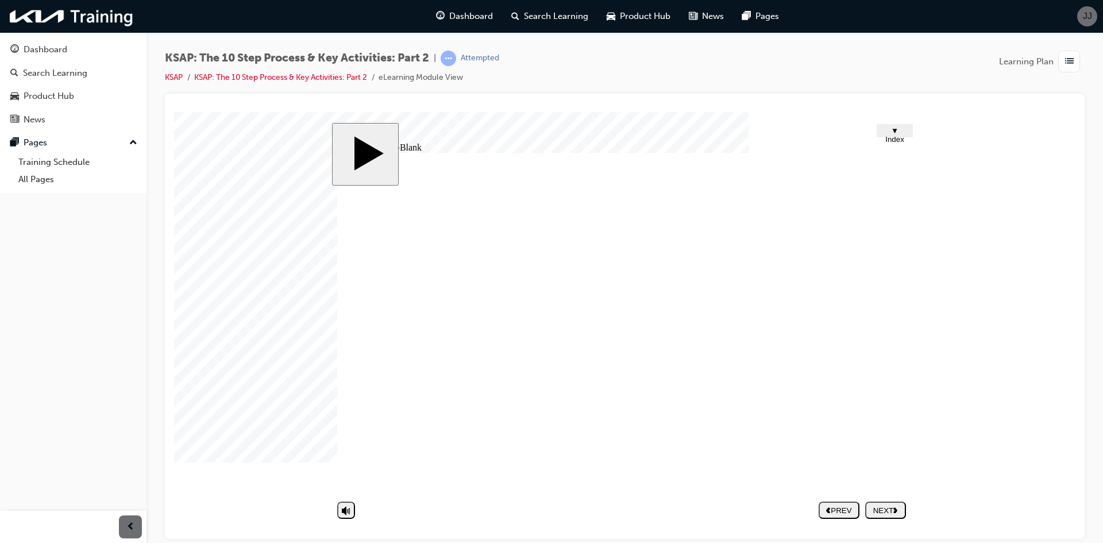
type textarea "book next appointments by"
type textarea "book next appointments by u"
type textarea "book next appointments by us"
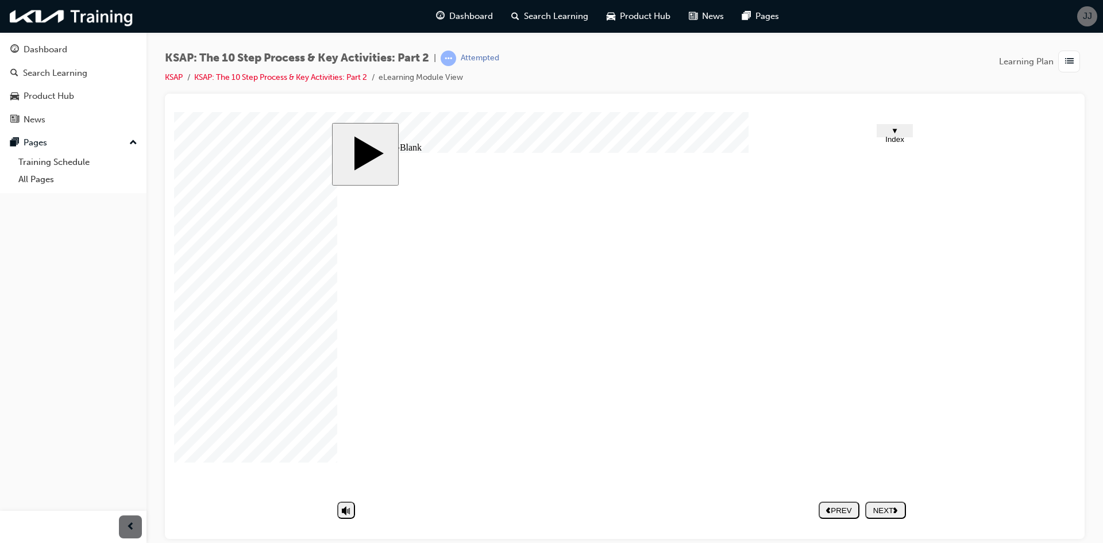
type textarea "book next appointments by us"
type textarea "book next appointments by usi"
type textarea "book next appointments by usin"
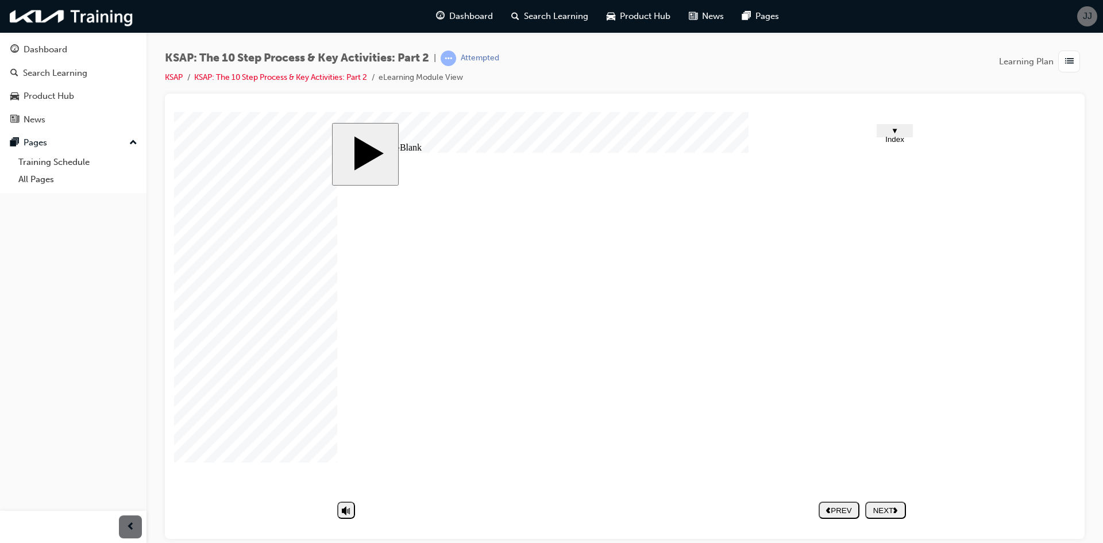
type textarea "book next appointments by using"
type textarea "book next appointments by using d"
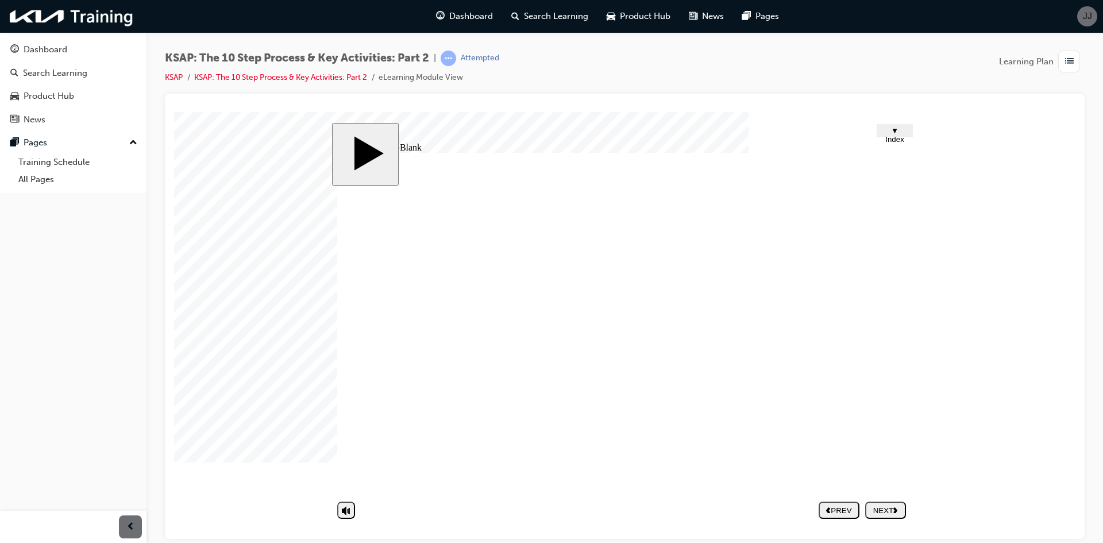
type textarea "book next appointments by using d"
type textarea "book next appointments by using"
type textarea "book next appointments by using c"
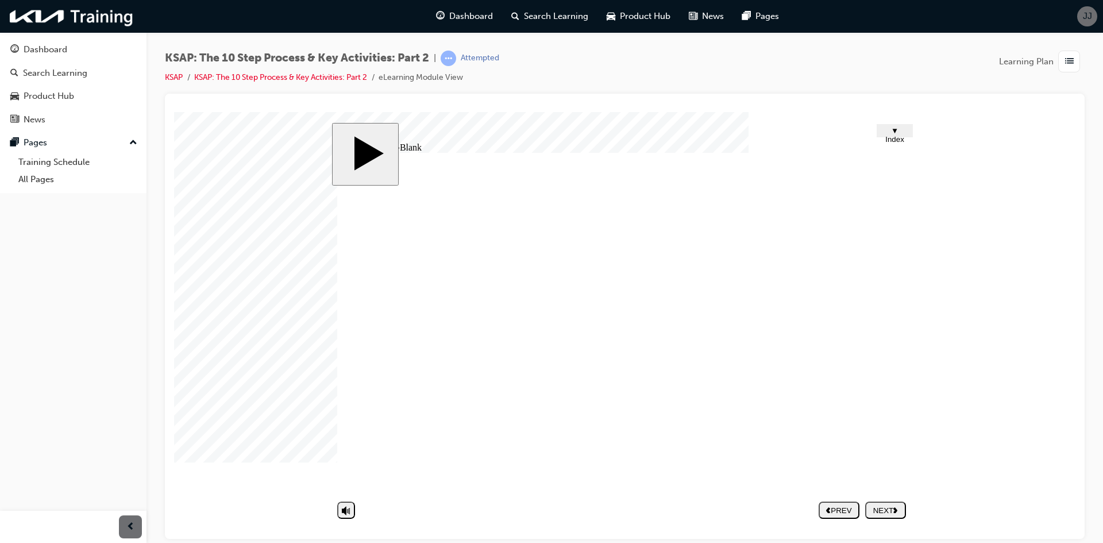
type textarea "book next appointments by using cu"
type textarea "book next appointments by using cus"
type textarea "book next appointments by using cust"
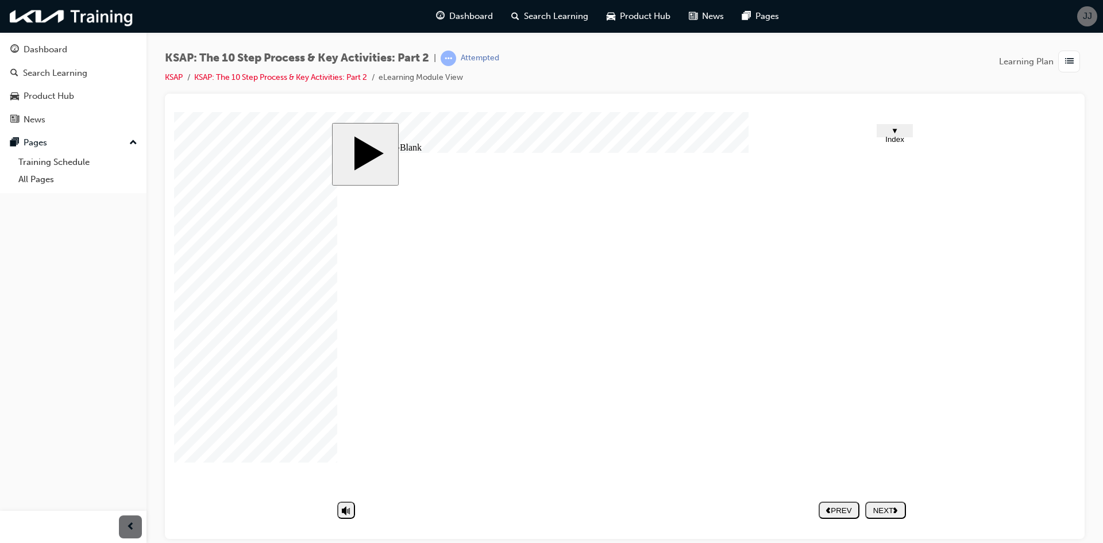
type textarea "book next appointments by using cust"
type textarea "book next appointments by using custo"
type textarea "book next appointments by using custom"
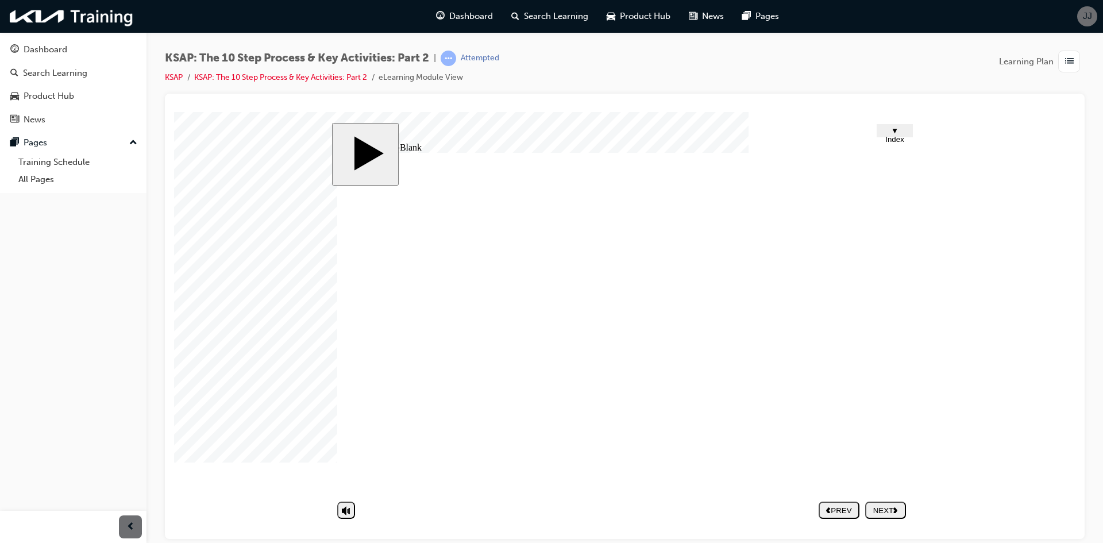
type textarea "book next appointments by using custome"
type textarea "book next appointments by using customer"
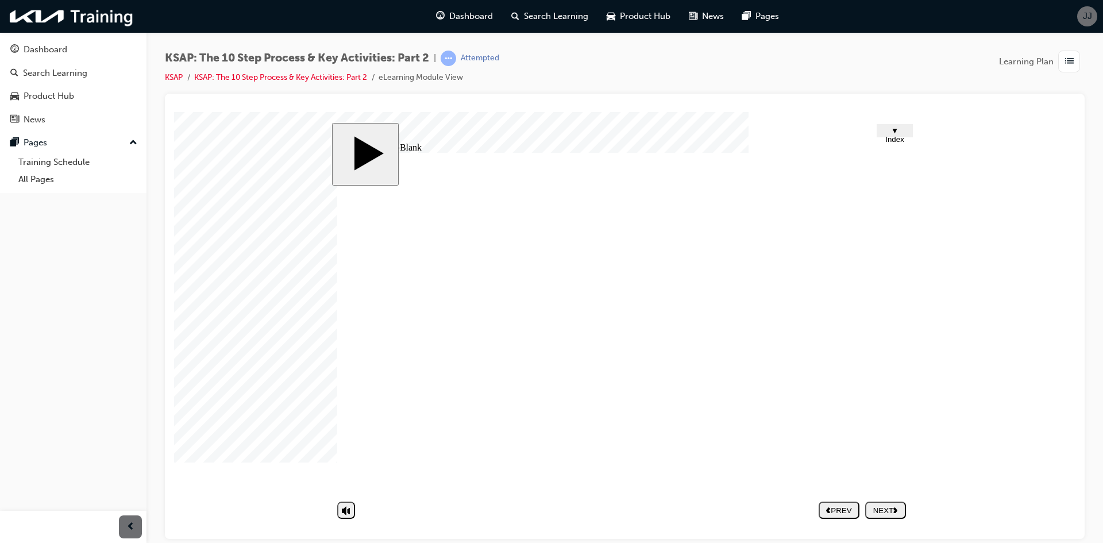
type textarea "book next appointments by using customer"
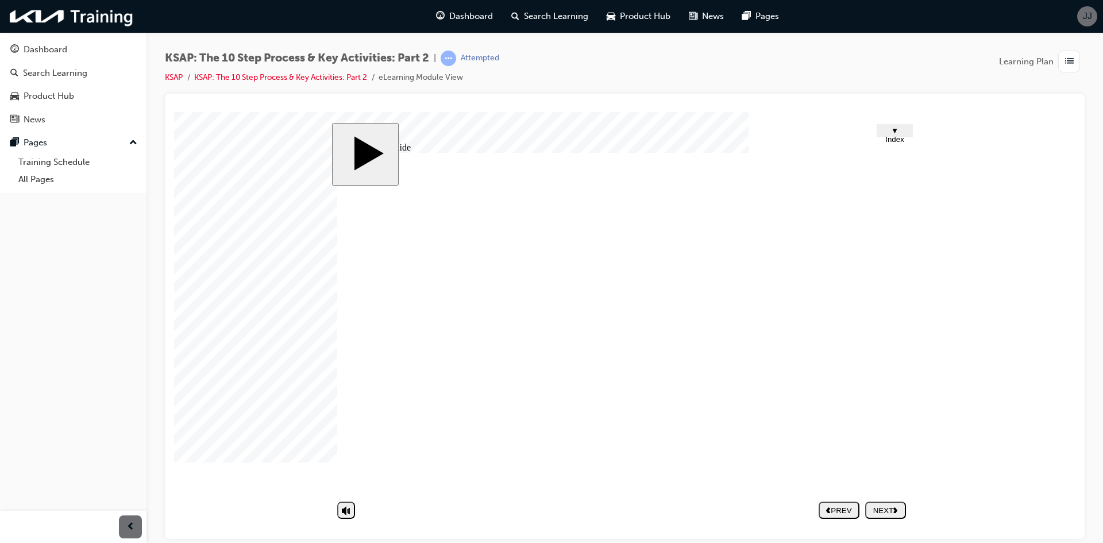
click at [885, 512] on div "NEXT" at bounding box center [886, 509] width 32 height 9
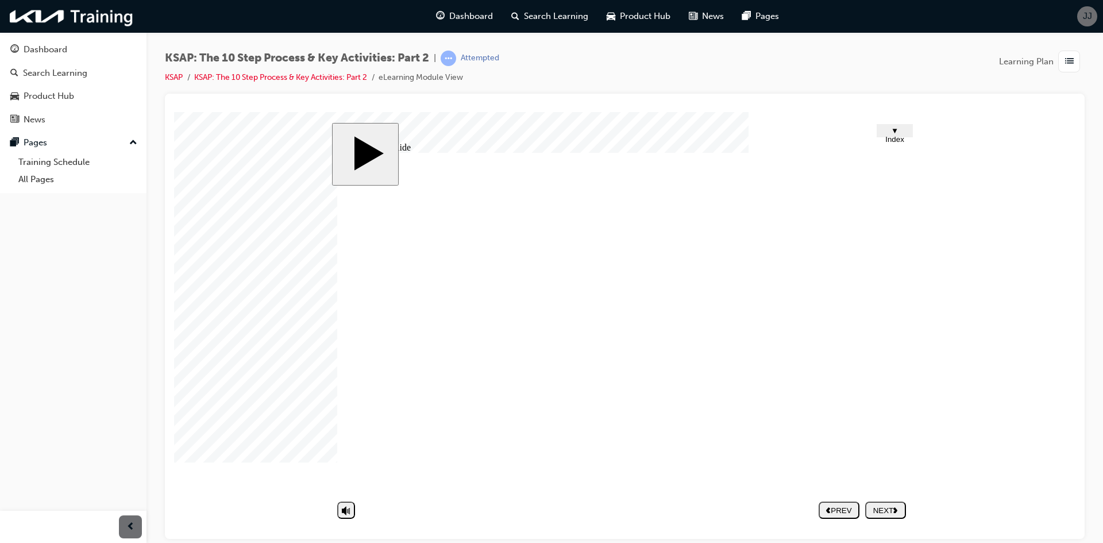
click at [887, 505] on div "NEXT" at bounding box center [886, 509] width 32 height 9
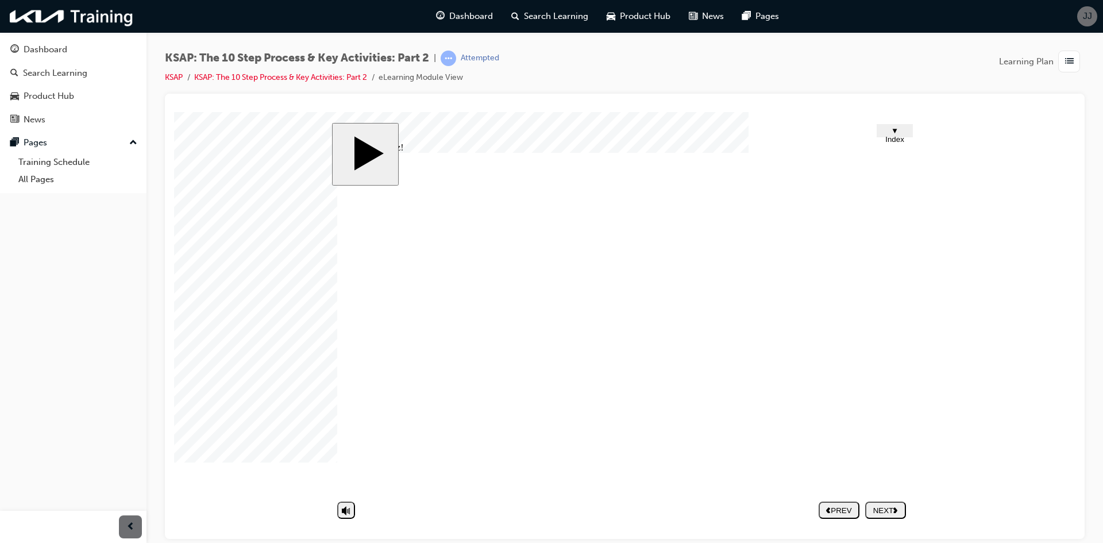
click at [888, 514] on nav "PREV NEXT SUBMIT" at bounding box center [861, 509] width 87 height 26
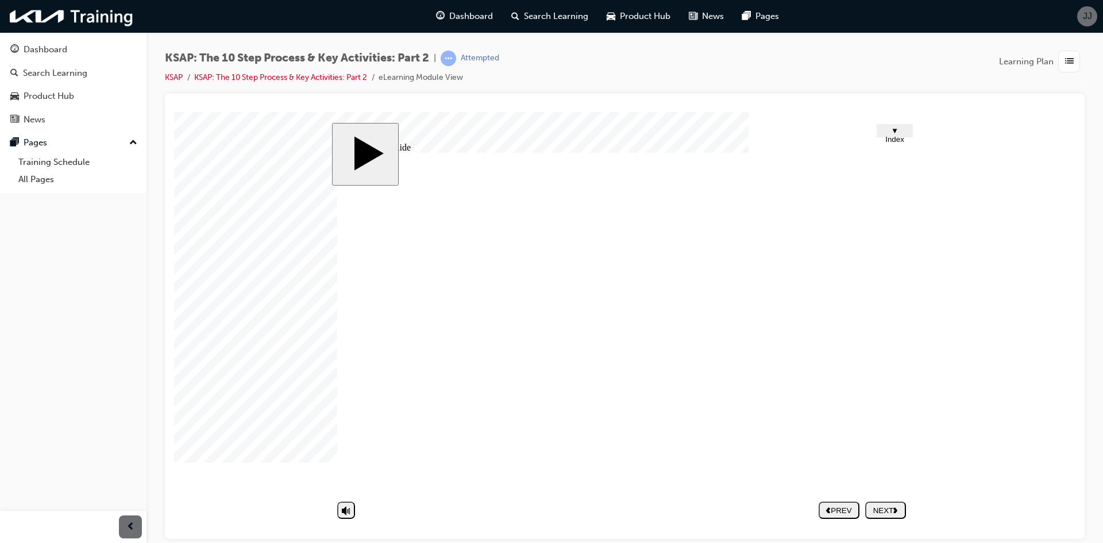
click at [888, 507] on div "NEXT" at bounding box center [886, 509] width 32 height 9
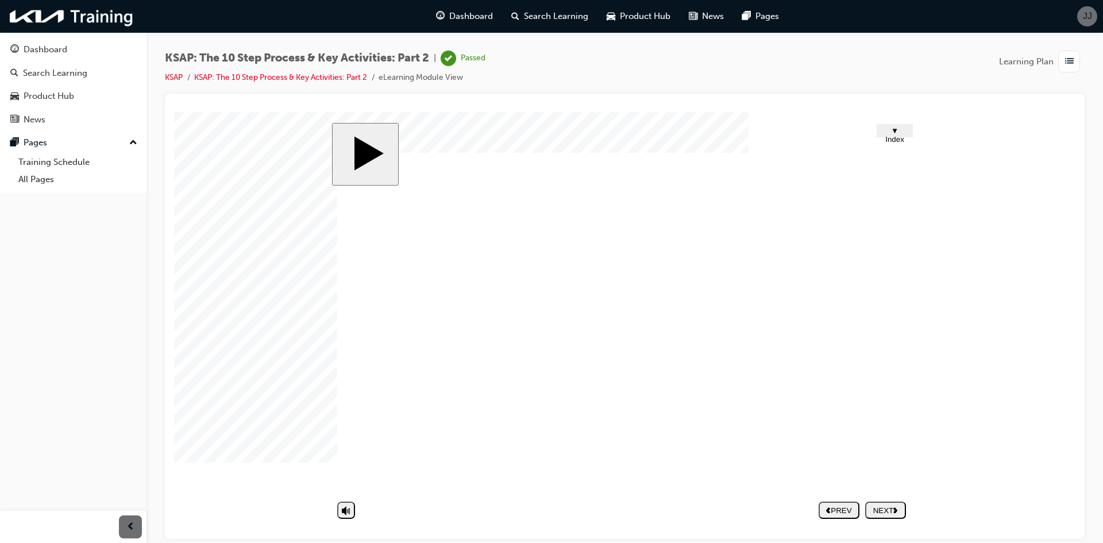
click at [880, 507] on nav "PREV NEXT SUBMIT" at bounding box center [861, 509] width 87 height 26
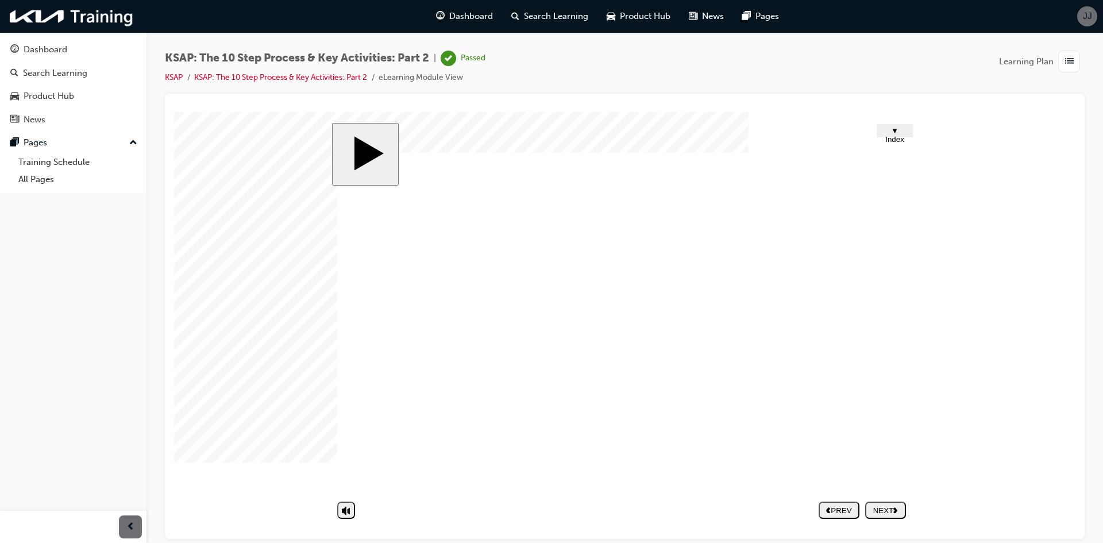
click at [921, 499] on body "slide: Finish Trapezoid 1 Trapezoid 2 Rectangle 1 Rectangle 2 You have complete…" at bounding box center [624, 324] width 901 height 427
click at [895, 511] on nav "PREV NEXT SUBMIT" at bounding box center [861, 509] width 87 height 26
drag, startPoint x: 675, startPoint y: 340, endPoint x: 606, endPoint y: 348, distance: 69.4
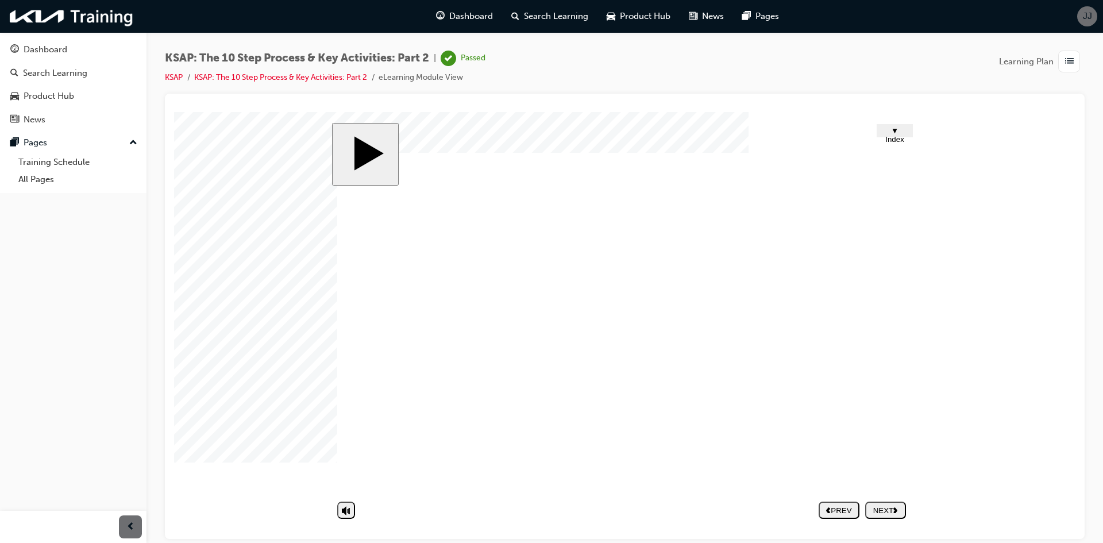
drag, startPoint x: 443, startPoint y: 465, endPoint x: 377, endPoint y: 492, distance: 70.6
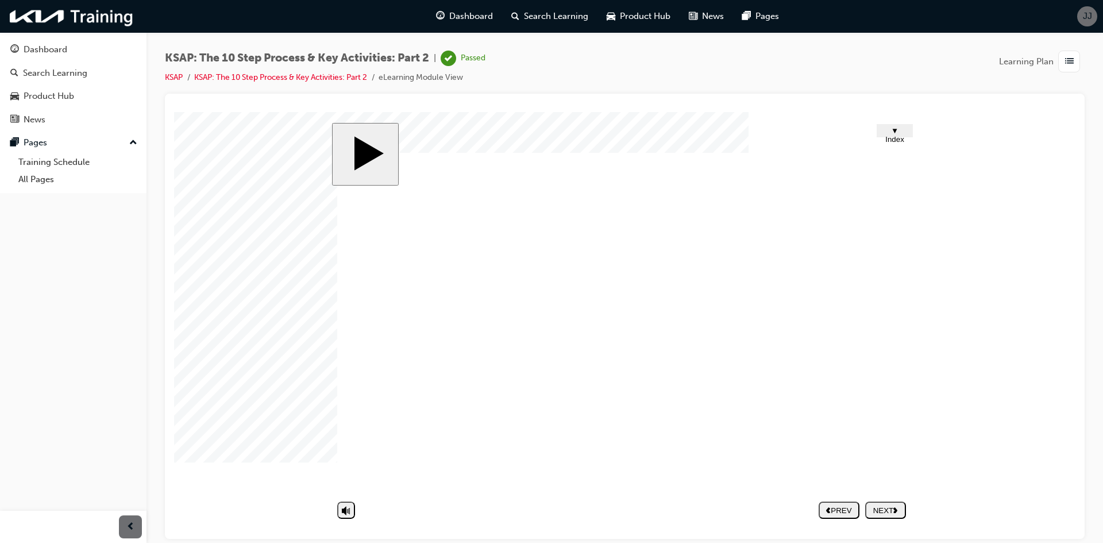
click at [892, 515] on nav "PREV NEXT SUBMIT" at bounding box center [861, 509] width 87 height 26
click at [880, 506] on nav "PREV NEXT SUBMIT" at bounding box center [861, 509] width 87 height 26
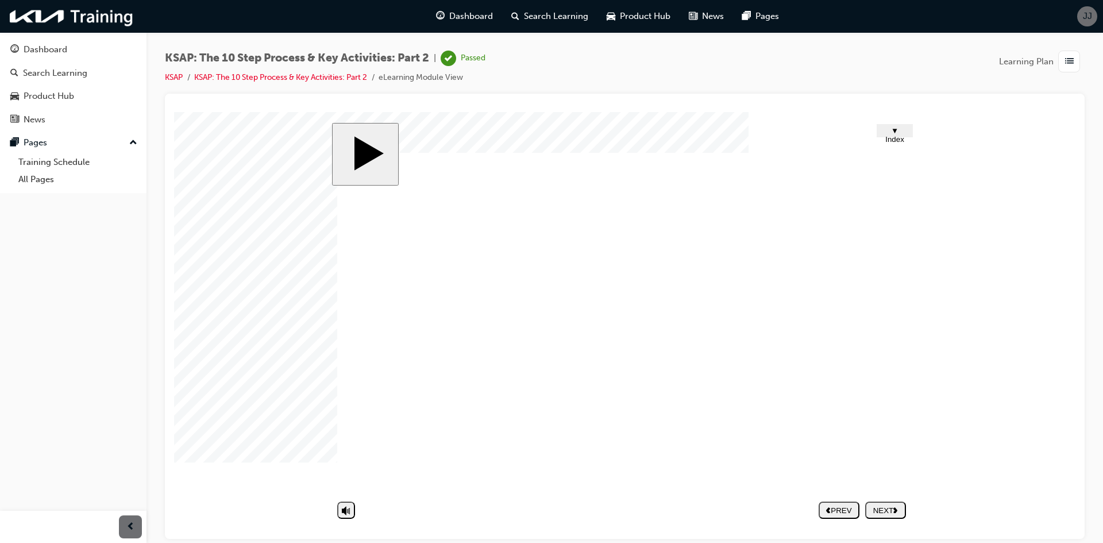
click at [891, 507] on nav "PREV NEXT SUBMIT" at bounding box center [861, 509] width 87 height 26
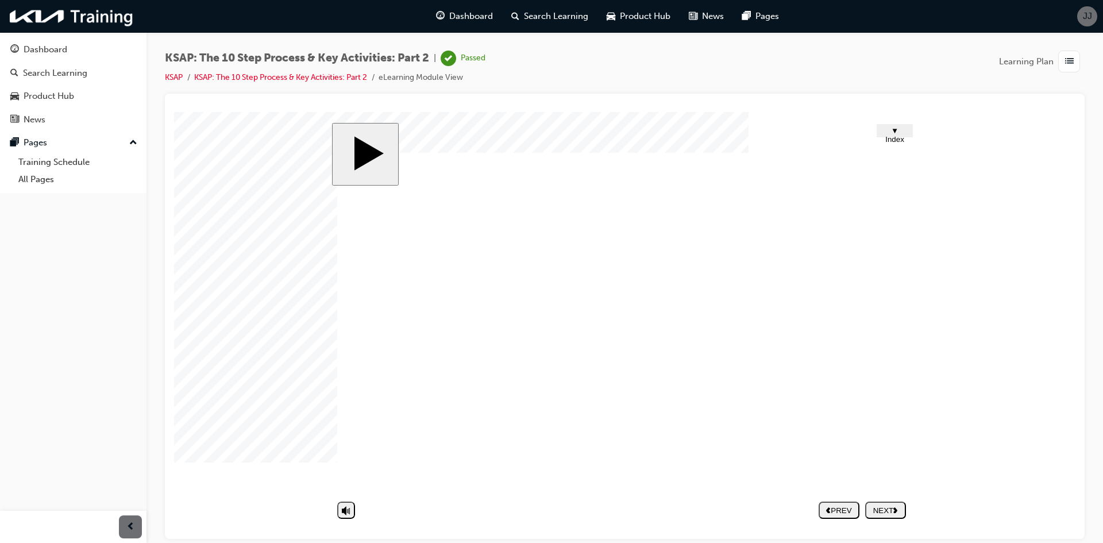
drag, startPoint x: 683, startPoint y: 415, endPoint x: 660, endPoint y: 409, distance: 23.3
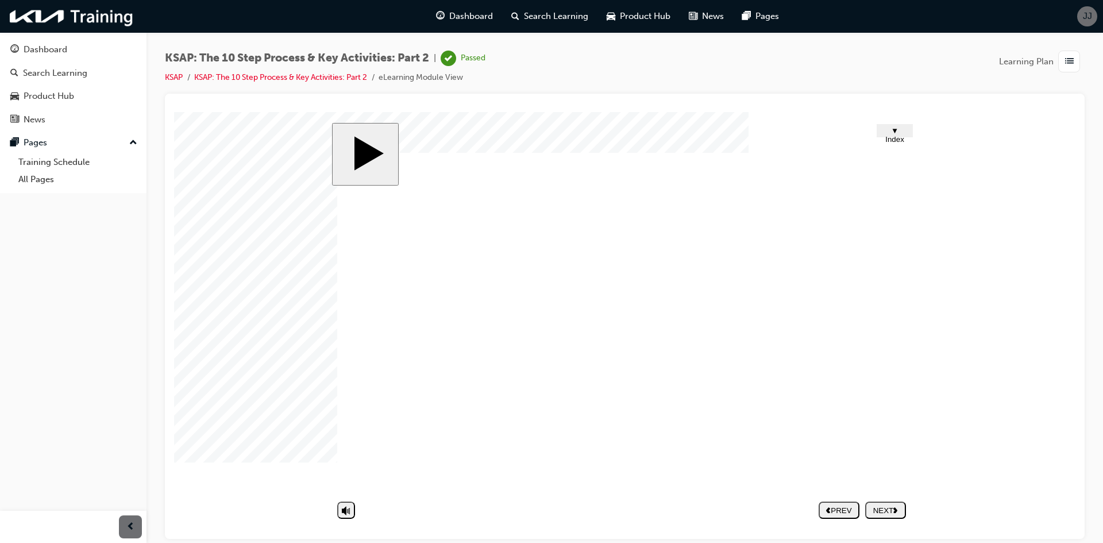
drag, startPoint x: 833, startPoint y: 481, endPoint x: 818, endPoint y: 499, distance: 23.6
click at [820, 496] on div "slide: Finish Rectangle 1 This is last page. Do you want exit? Multiply 1 Recta…" at bounding box center [625, 324] width 586 height 405
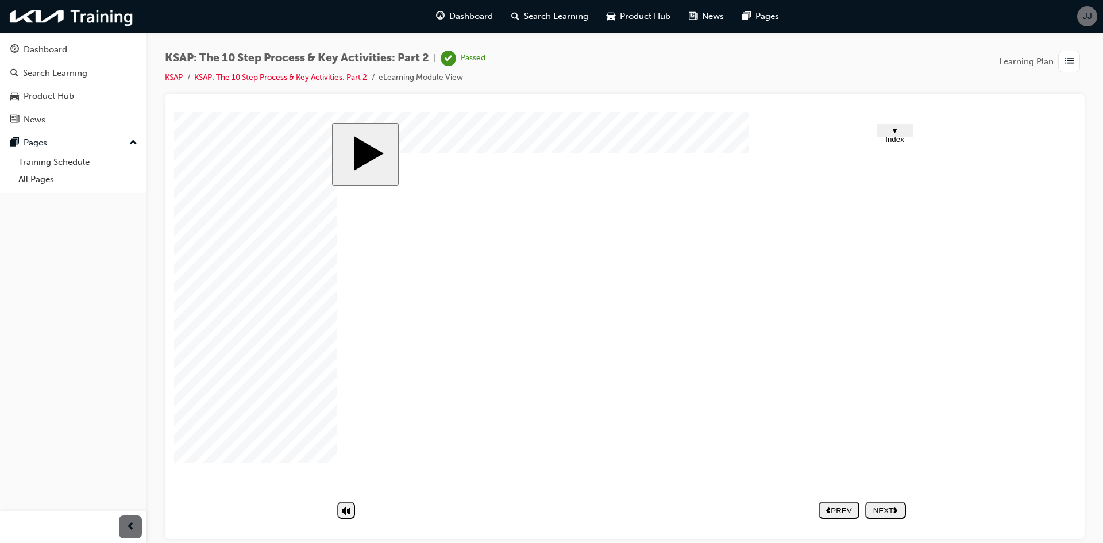
click at [879, 504] on nav "PREV NEXT SUBMIT" at bounding box center [861, 509] width 87 height 26
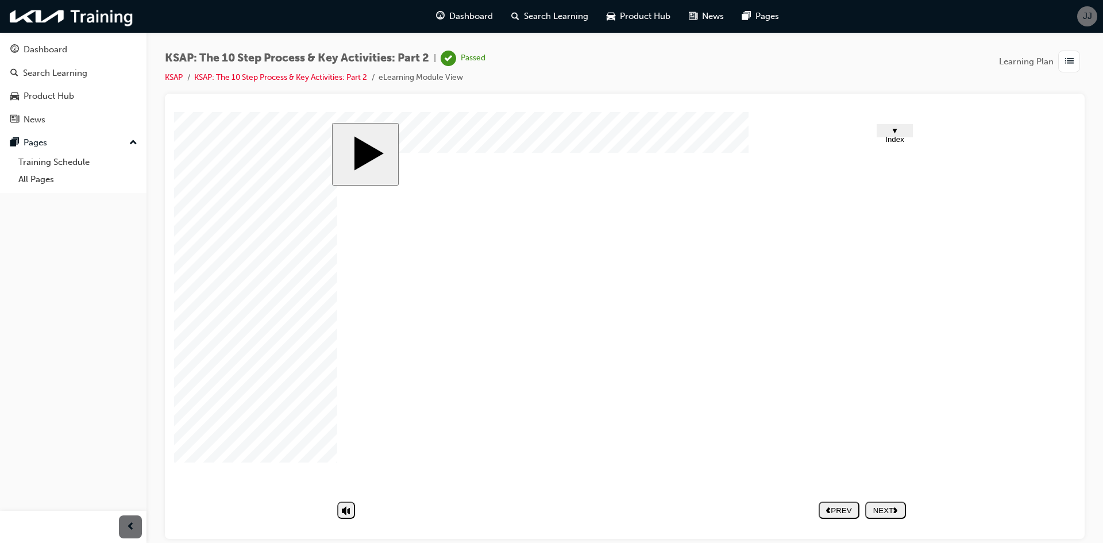
click at [441, 493] on div "slide: Finish Rectangle 1 This is last page. Do you want exit? Multiply 1 Recta…" at bounding box center [625, 324] width 586 height 405
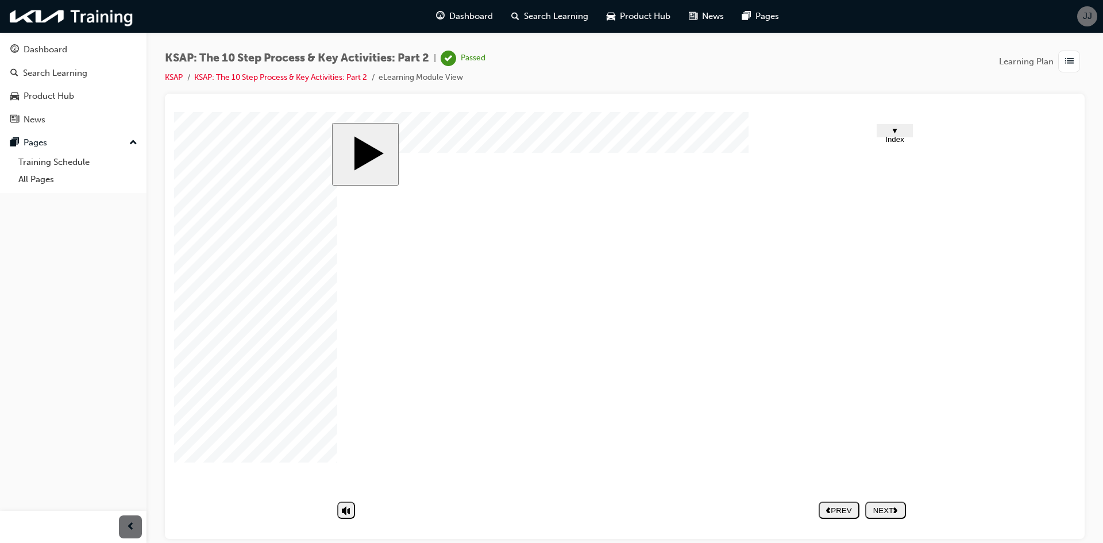
click at [892, 512] on nav "PREV NEXT SUBMIT" at bounding box center [861, 509] width 87 height 26
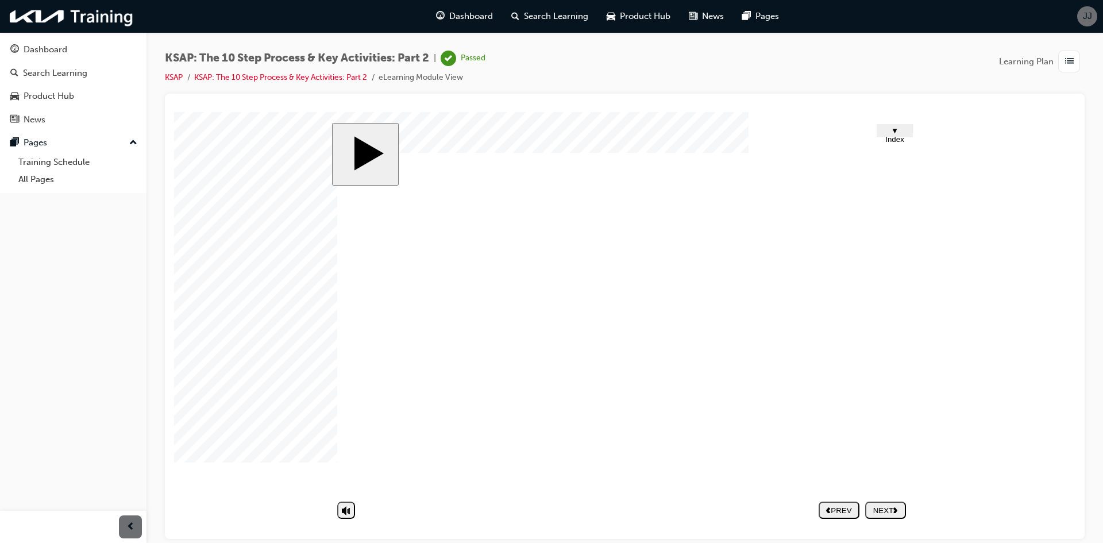
click at [890, 511] on nav "PREV NEXT SUBMIT" at bounding box center [861, 509] width 87 height 26
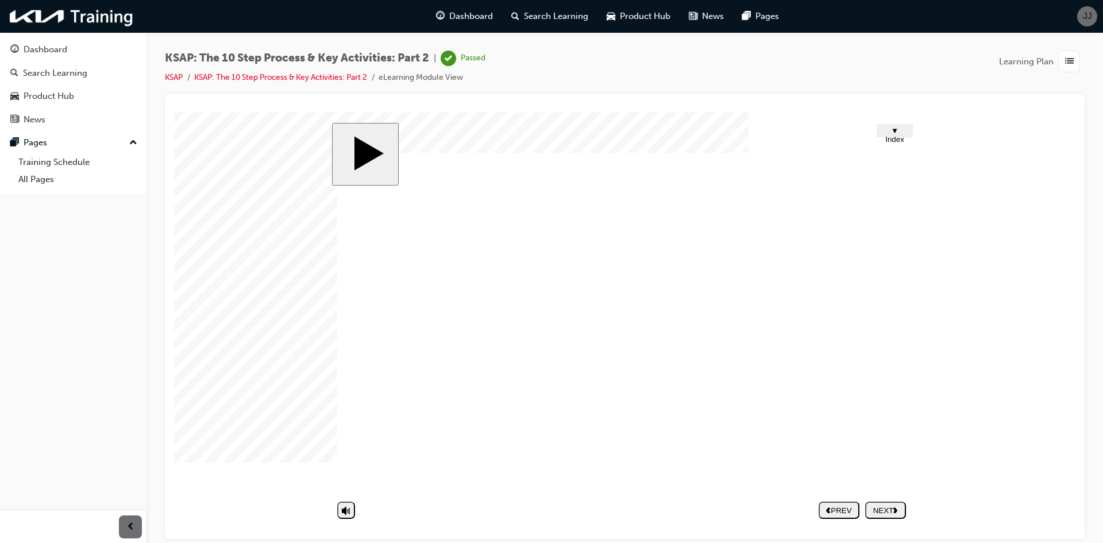
click at [885, 134] on span "▼ Index" at bounding box center [894, 134] width 19 height 17
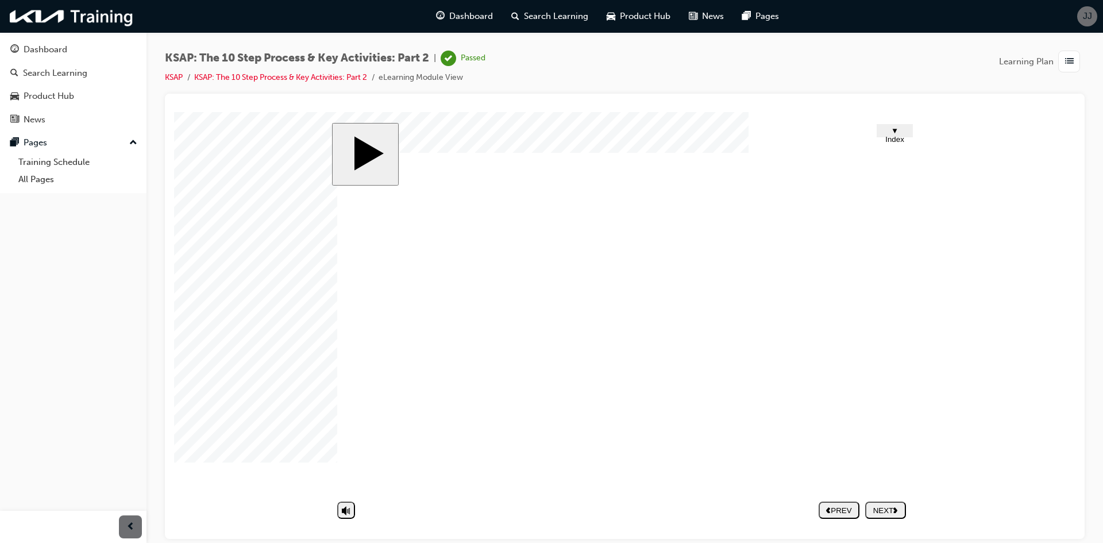
drag, startPoint x: 904, startPoint y: 506, endPoint x: 848, endPoint y: 422, distance: 101.5
click at [904, 505] on nav "PREV NEXT SUBMIT" at bounding box center [861, 509] width 87 height 26
click at [876, 508] on nav "PREV NEXT SUBMIT" at bounding box center [861, 509] width 87 height 26
click at [881, 127] on div "▼ Index" at bounding box center [894, 134] width 28 height 17
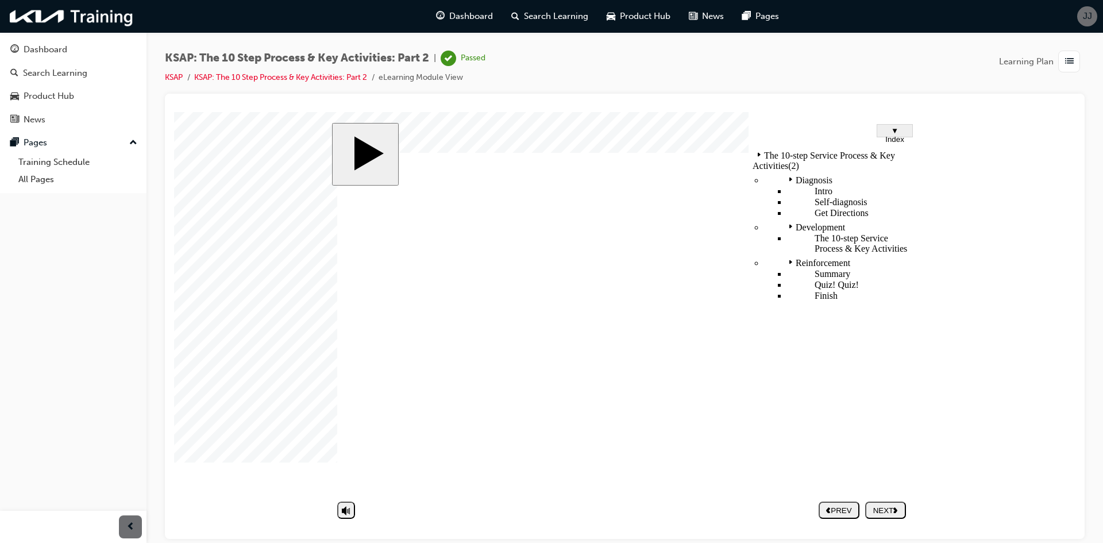
click at [793, 290] on div "Finish" at bounding box center [848, 295] width 123 height 10
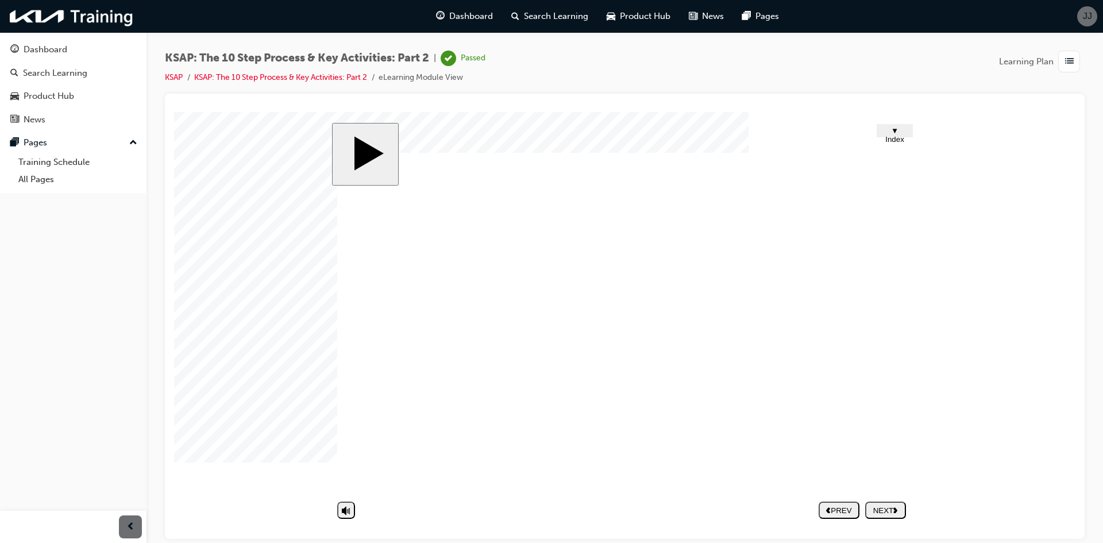
click at [296, 75] on link "KSAP: The 10 Step Process & Key Activities: Part 2" at bounding box center [280, 77] width 173 height 10
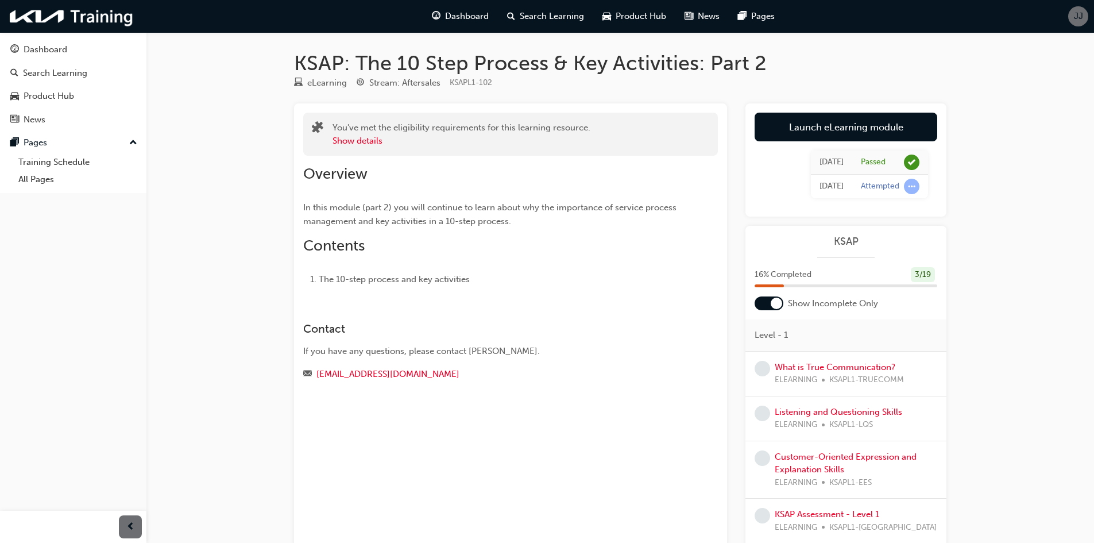
click at [860, 122] on link "Launch eLearning module" at bounding box center [846, 127] width 183 height 29
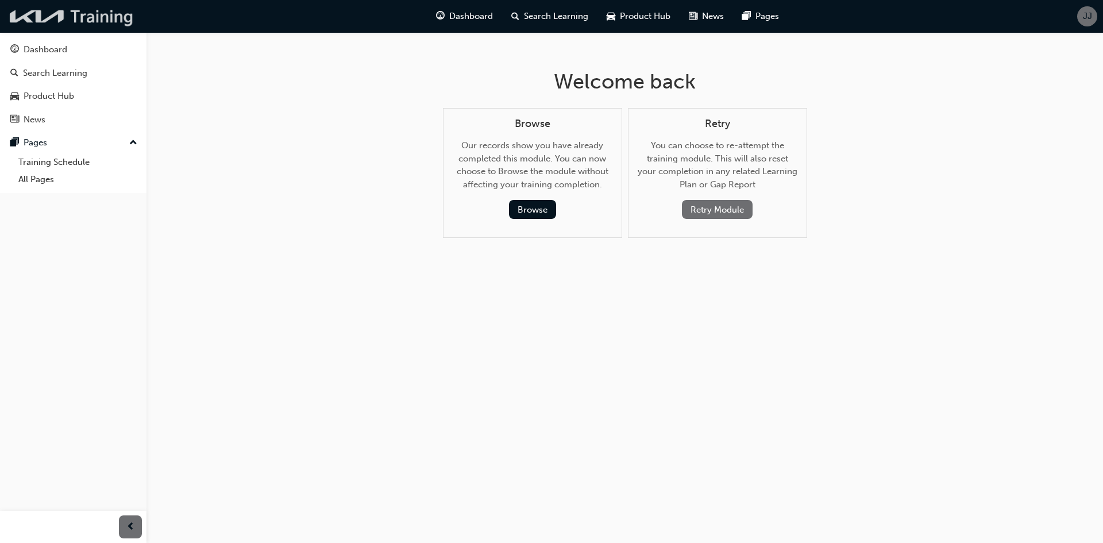
click at [109, 21] on img at bounding box center [72, 17] width 132 height 24
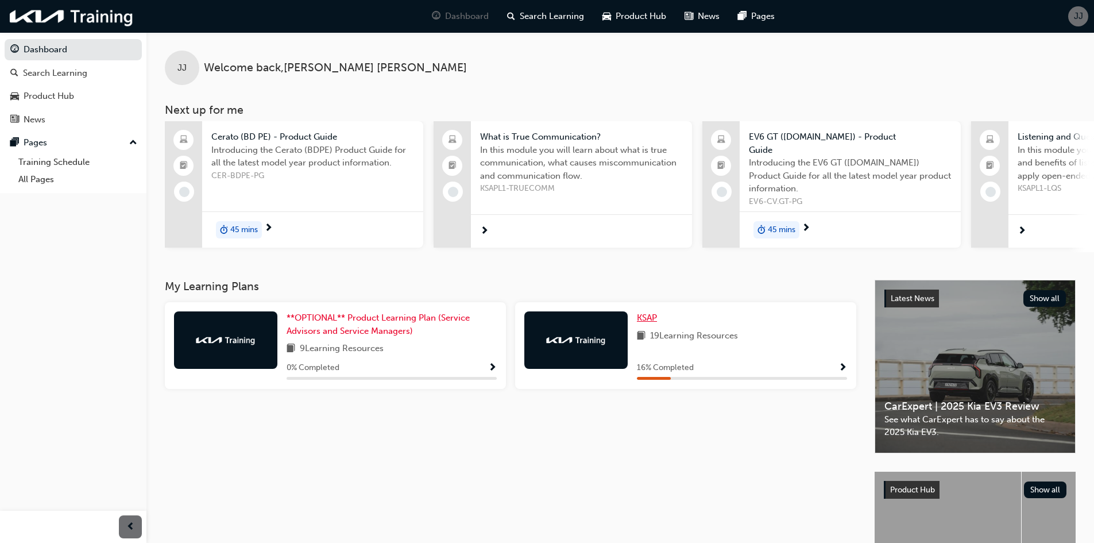
click at [646, 312] on span "KSAP" at bounding box center [647, 317] width 20 height 10
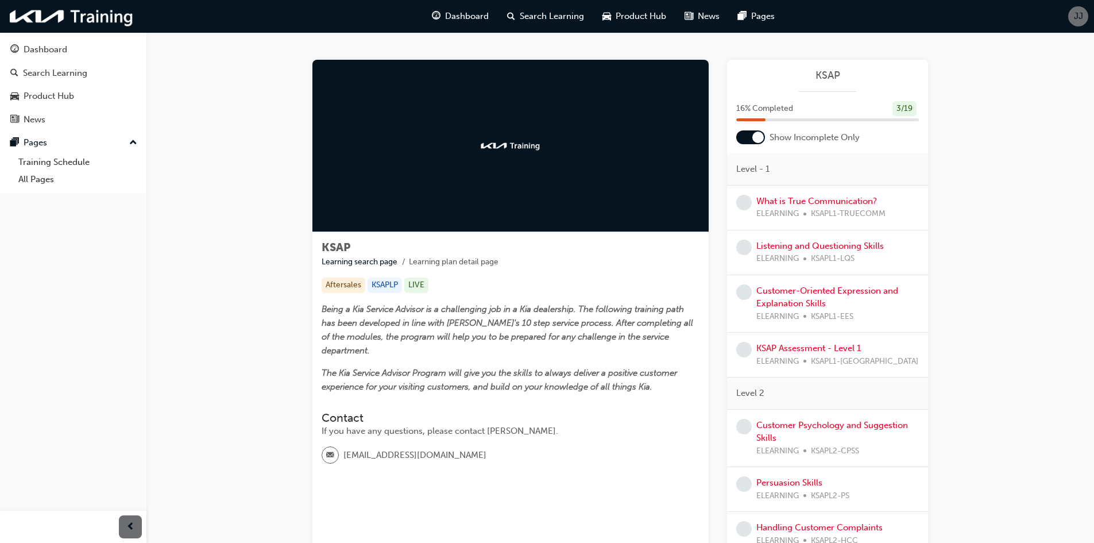
click at [754, 133] on div at bounding box center [757, 137] width 11 height 11
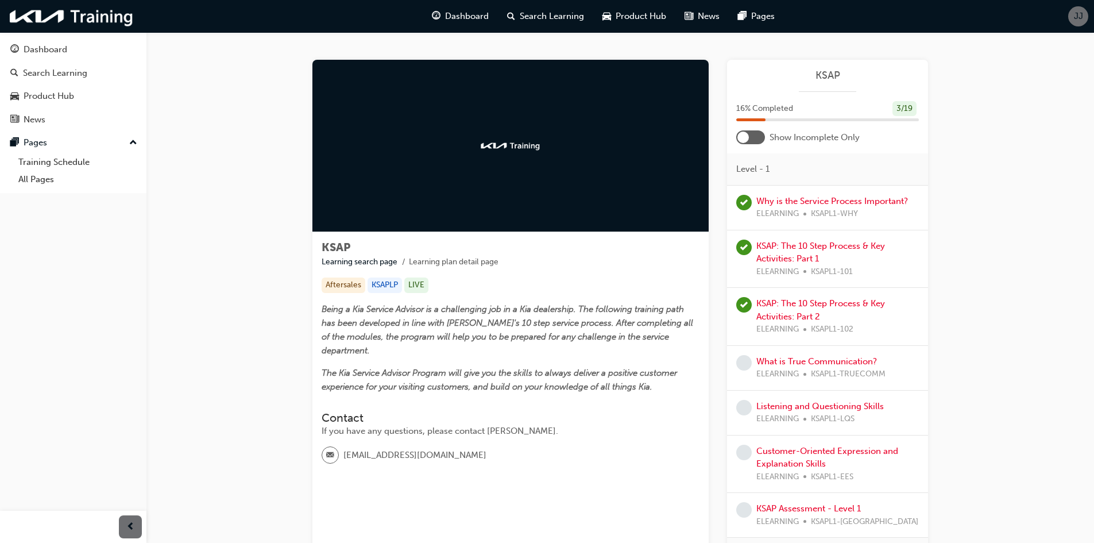
click at [819, 373] on span "KSAPL1-TRUECOMM" at bounding box center [848, 374] width 75 height 13
click at [825, 359] on link "What is True Communication?" at bounding box center [816, 361] width 121 height 10
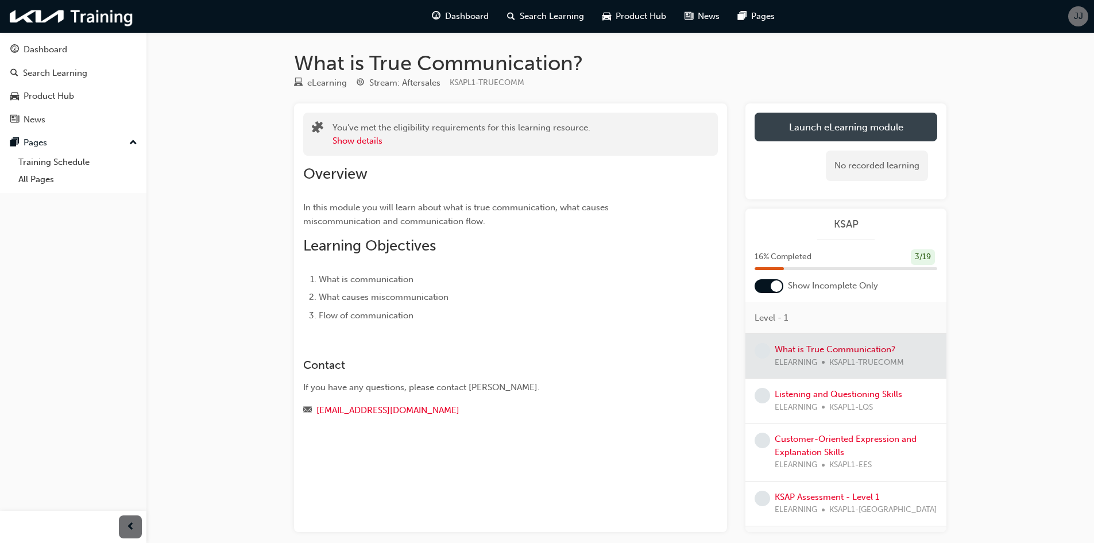
click at [863, 129] on link "Launch eLearning module" at bounding box center [846, 127] width 183 height 29
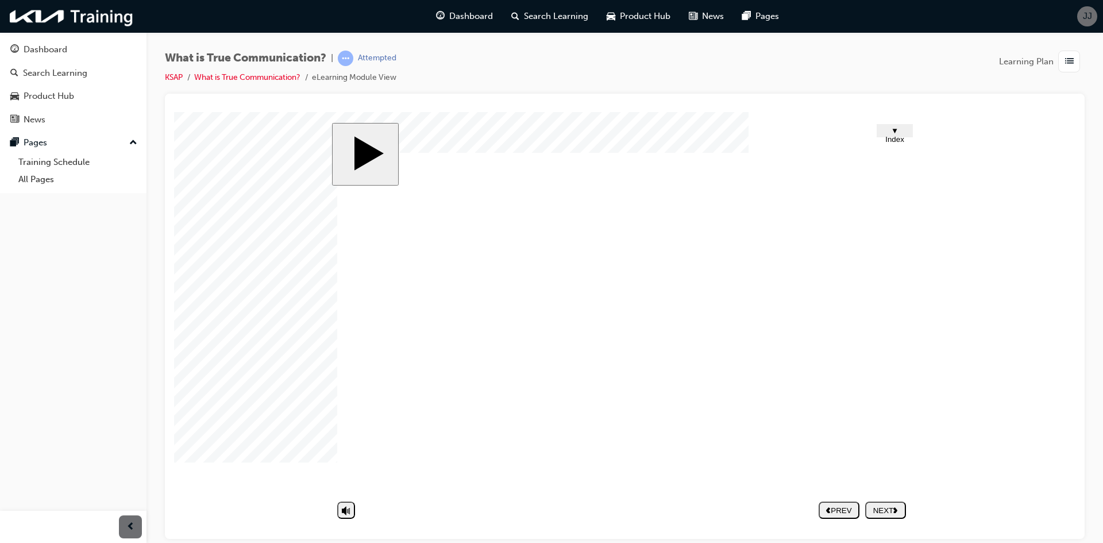
click at [878, 512] on nav "PREV NEXT SUBMIT" at bounding box center [861, 509] width 87 height 26
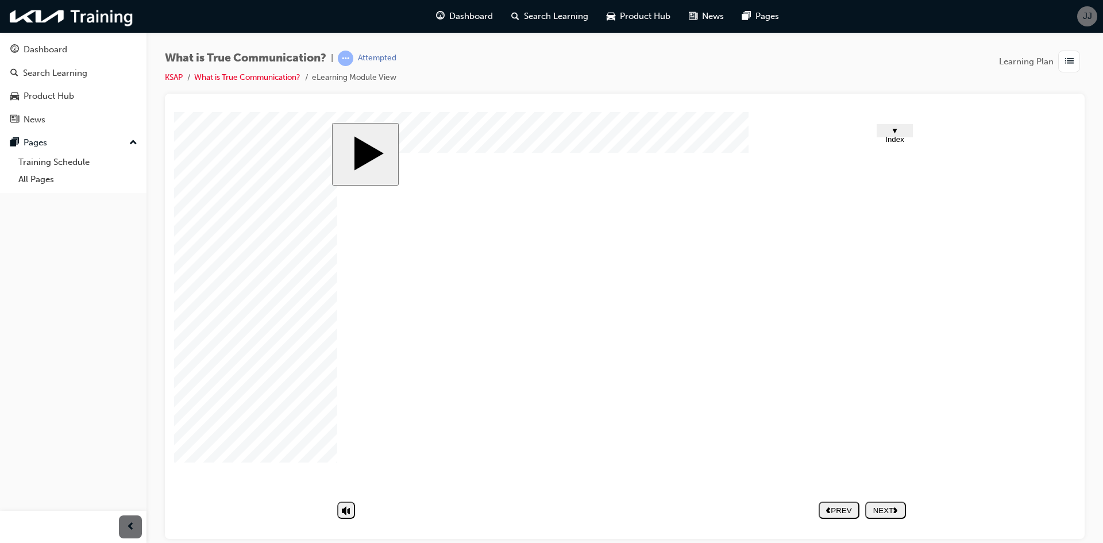
drag, startPoint x: 573, startPoint y: 384, endPoint x: 566, endPoint y: 385, distance: 7.0
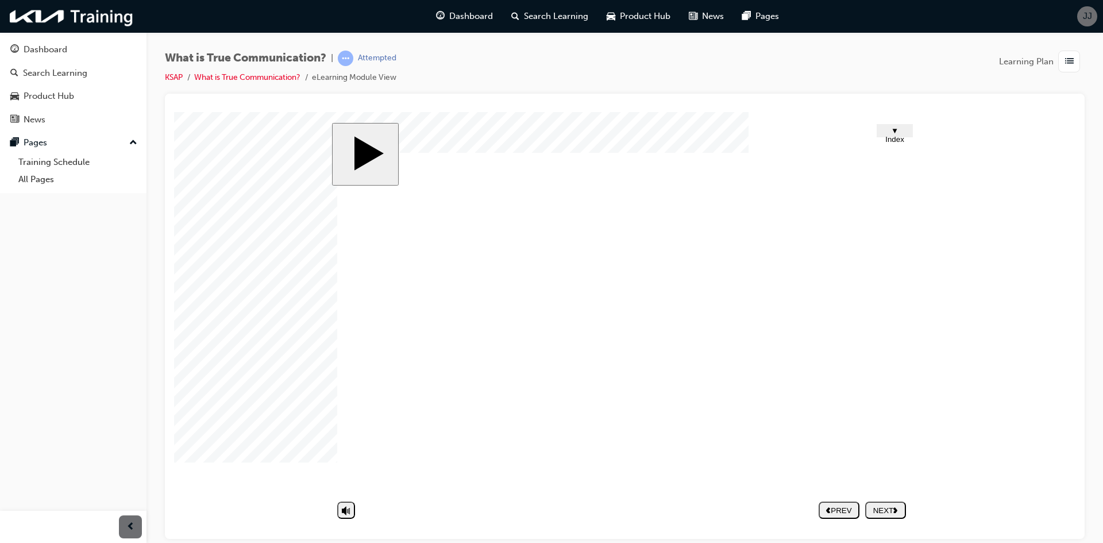
click at [883, 513] on div "NEXT" at bounding box center [886, 509] width 32 height 9
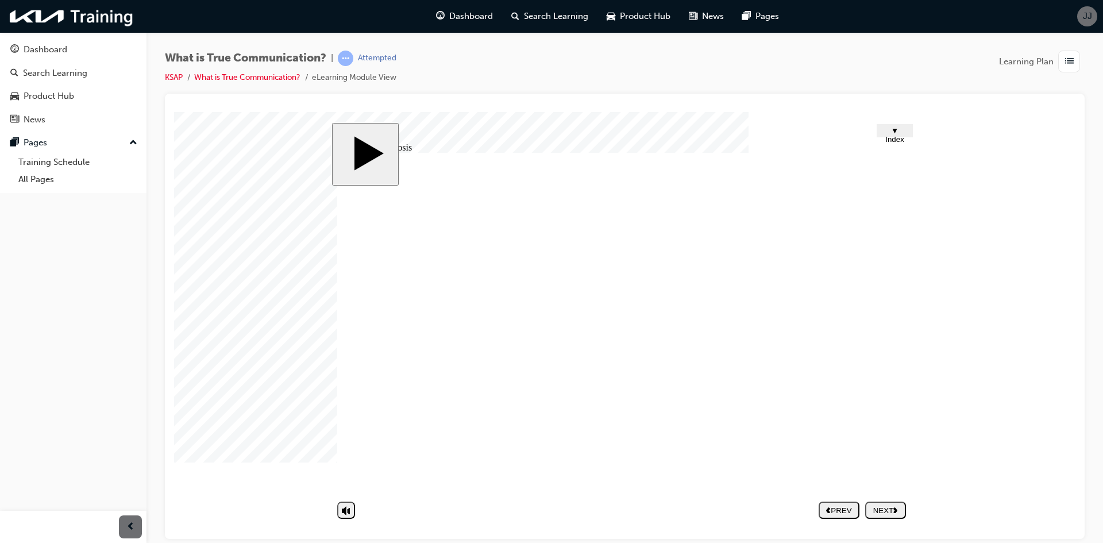
click at [174, 111] on image at bounding box center [174, 111] width 0 height 0
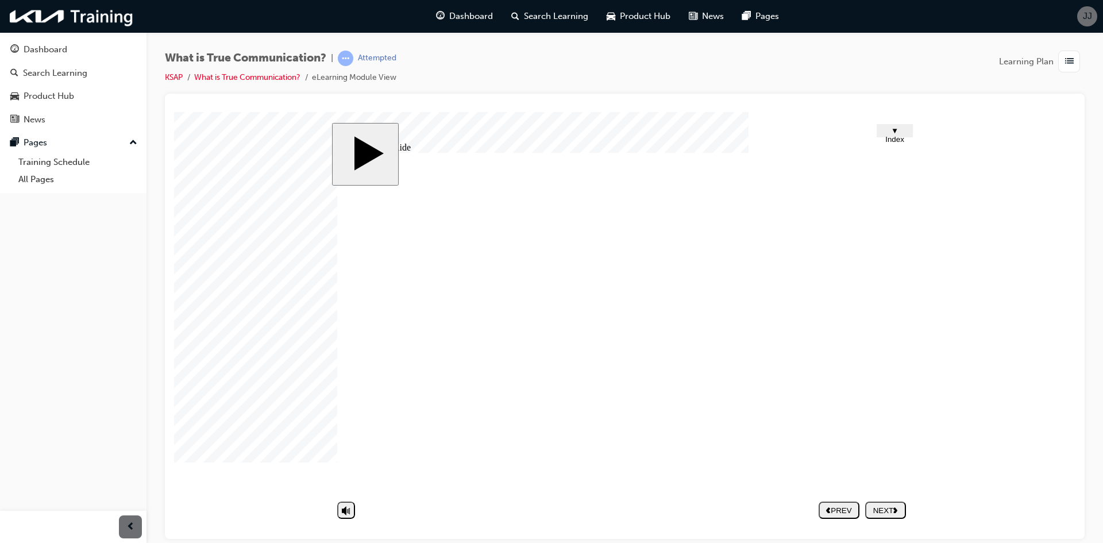
click at [174, 111] on image at bounding box center [174, 111] width 0 height 0
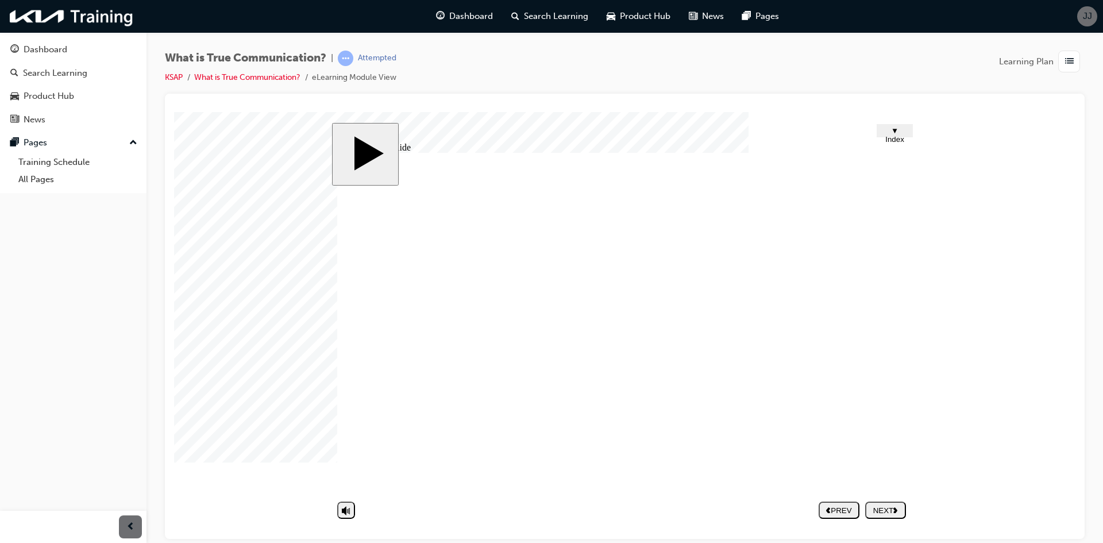
click at [880, 513] on div "NEXT" at bounding box center [886, 509] width 32 height 9
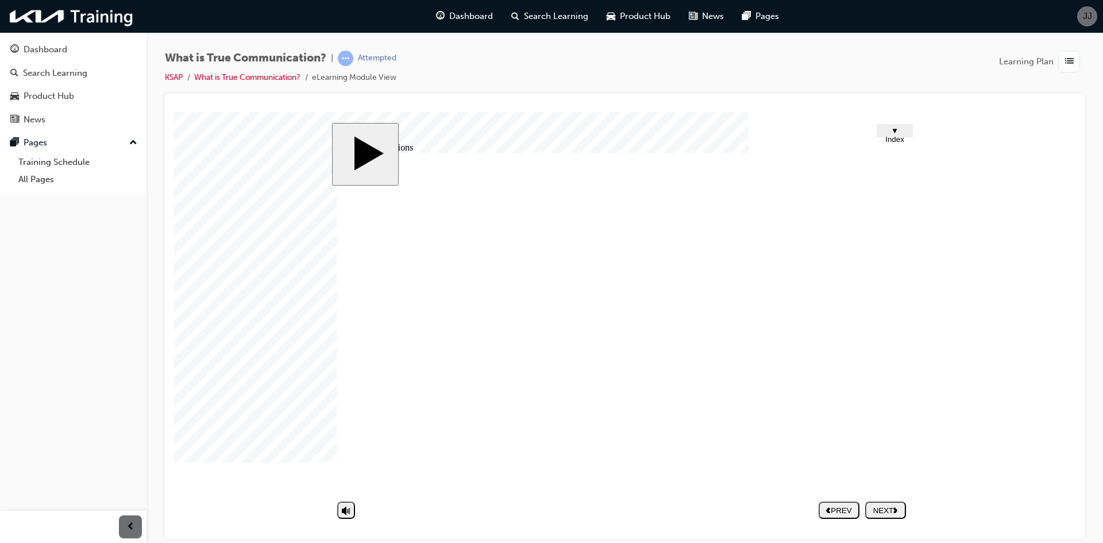
click at [878, 511] on div "NEXT" at bounding box center [886, 509] width 32 height 9
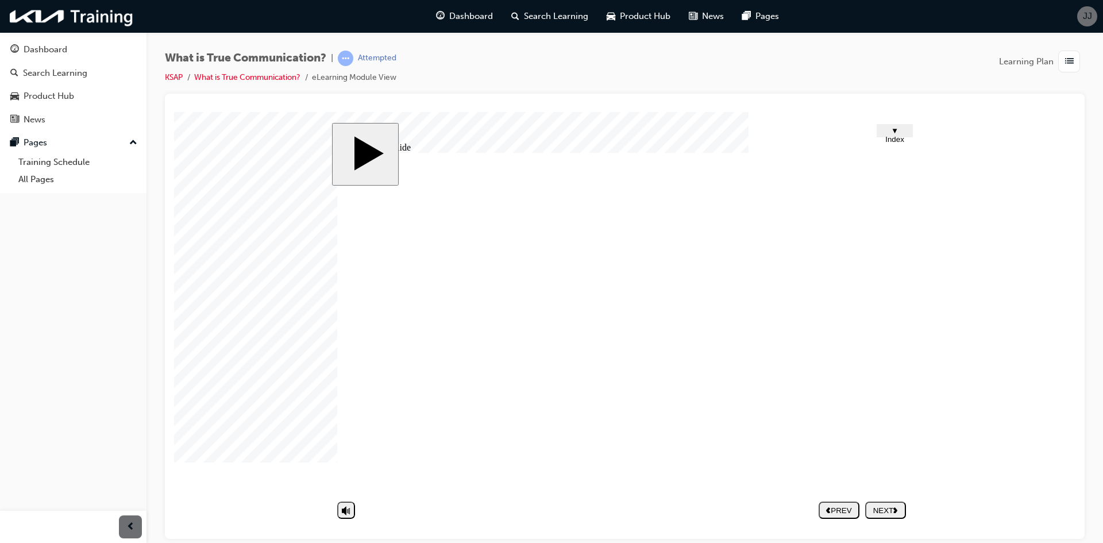
click at [890, 507] on div "NEXT" at bounding box center [886, 509] width 32 height 9
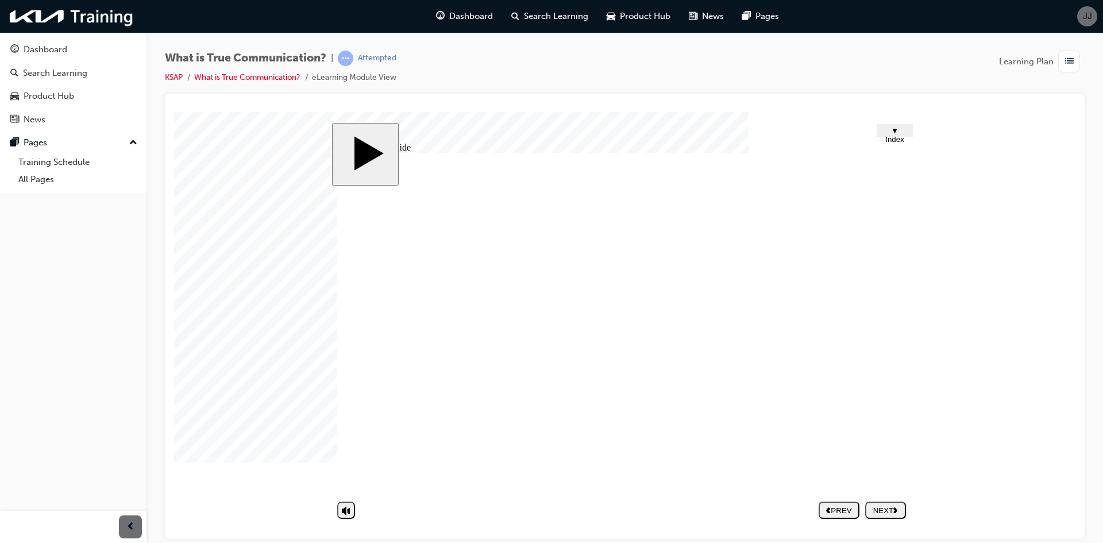
click at [174, 111] on image at bounding box center [174, 111] width 0 height 0
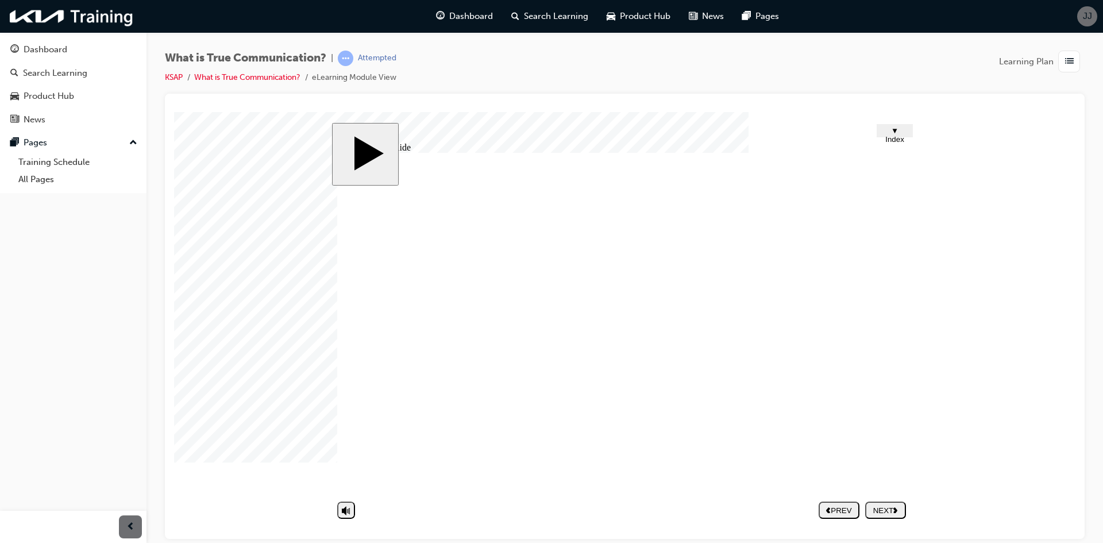
click at [887, 509] on div "NEXT" at bounding box center [886, 509] width 32 height 9
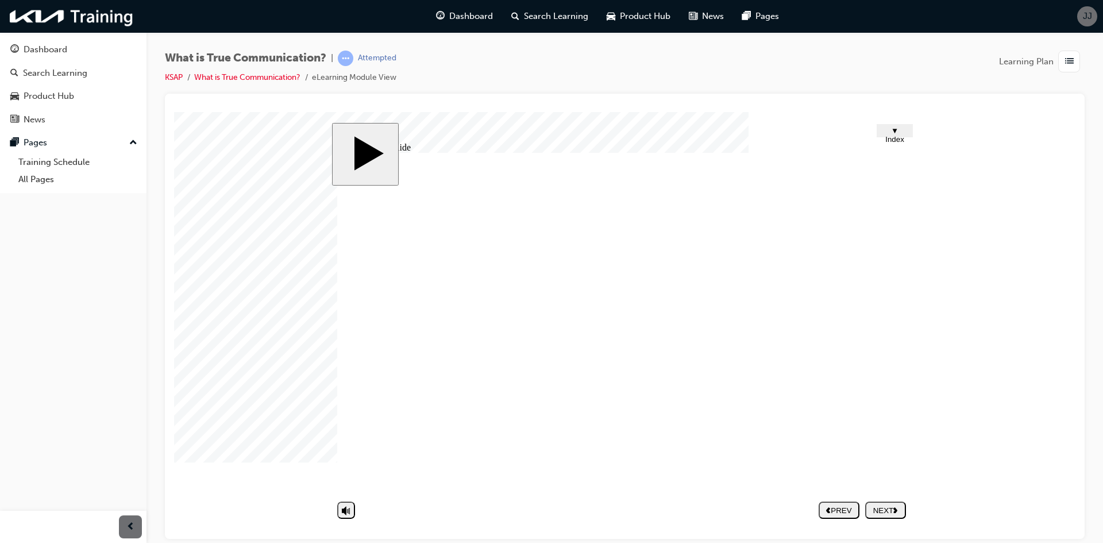
click at [897, 511] on polygon "next" at bounding box center [895, 510] width 4 height 6
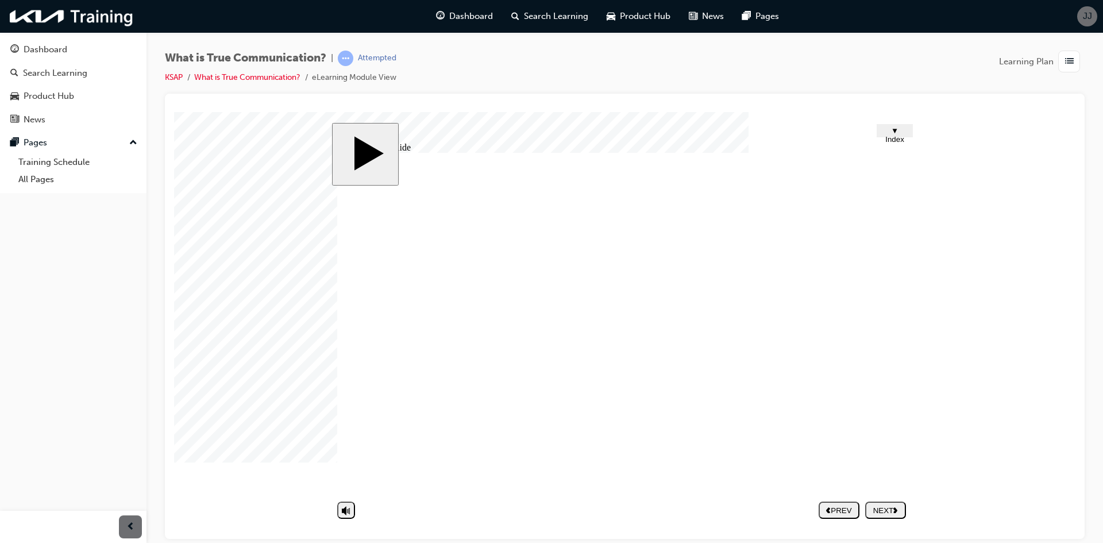
click at [886, 515] on button "NEXT" at bounding box center [885, 509] width 41 height 17
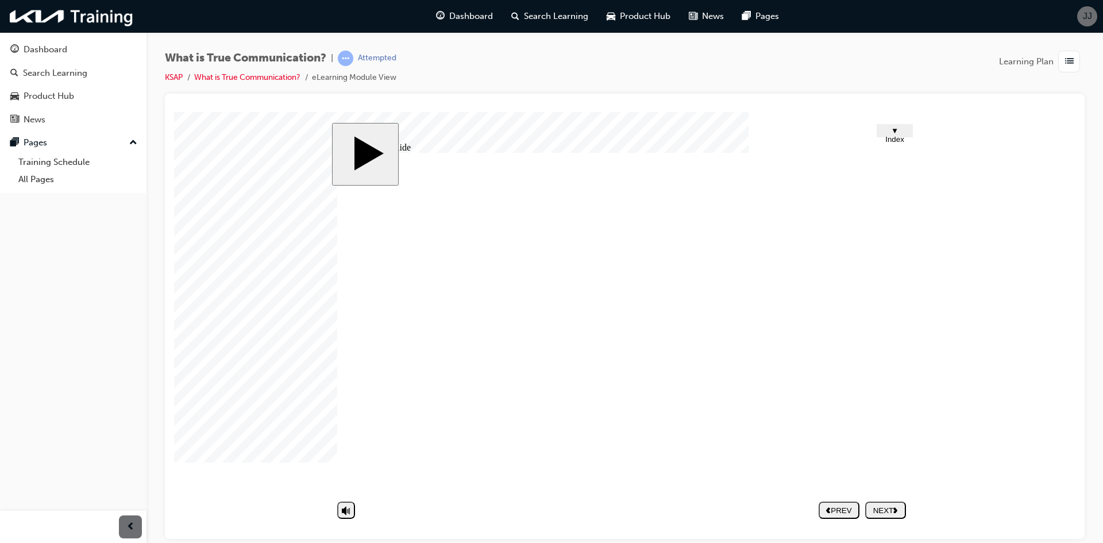
click at [901, 509] on div "NEXT" at bounding box center [886, 509] width 32 height 9
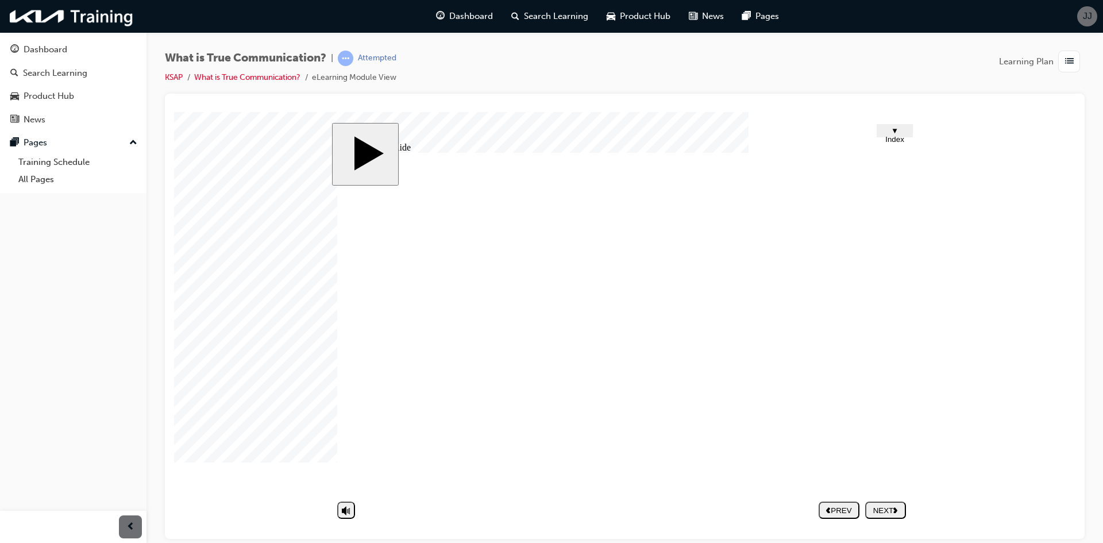
click at [887, 515] on button "NEXT" at bounding box center [885, 509] width 41 height 17
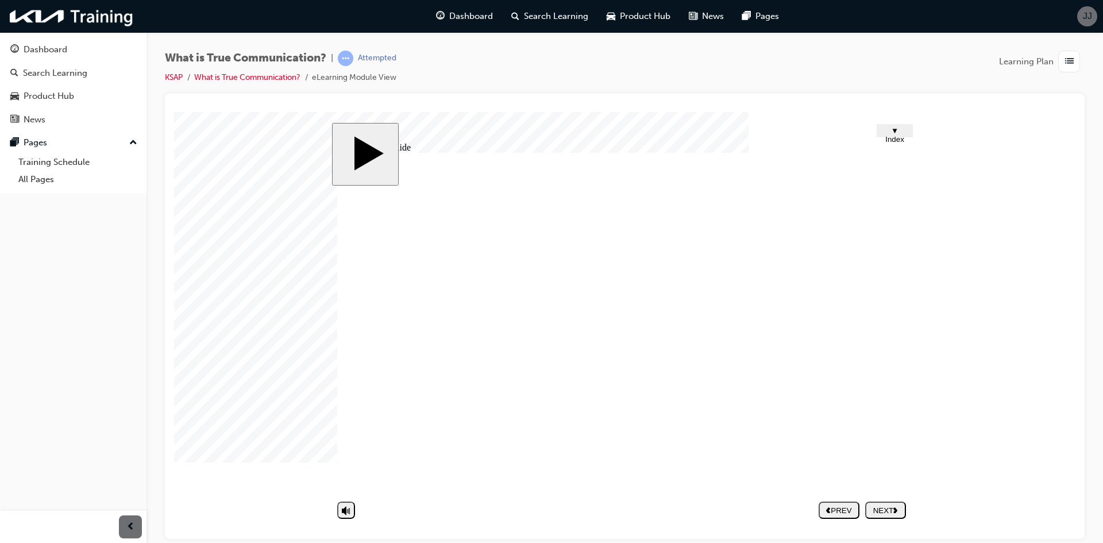
click at [879, 503] on button "NEXT" at bounding box center [885, 509] width 41 height 17
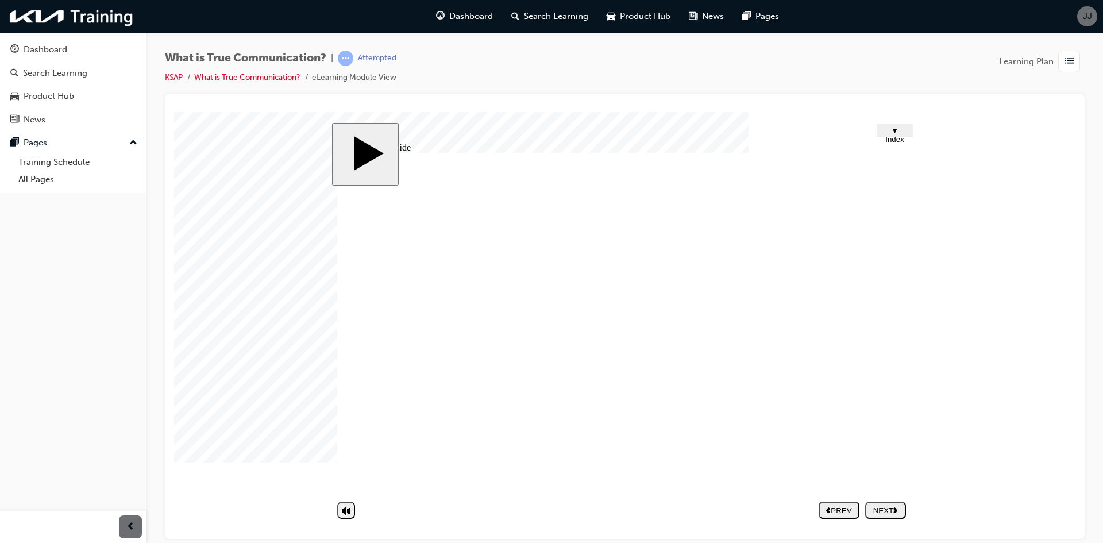
click at [883, 512] on div "NEXT" at bounding box center [886, 509] width 32 height 9
